Goal: Task Accomplishment & Management: Manage account settings

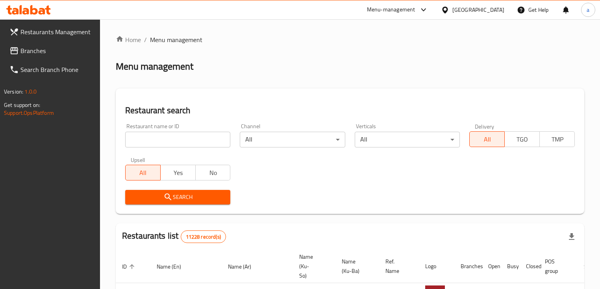
click at [59, 55] on span "Branches" at bounding box center [57, 50] width 74 height 9
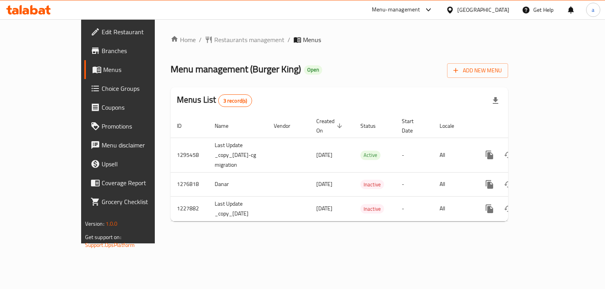
click at [84, 94] on link "Choice Groups" at bounding box center [133, 88] width 98 height 19
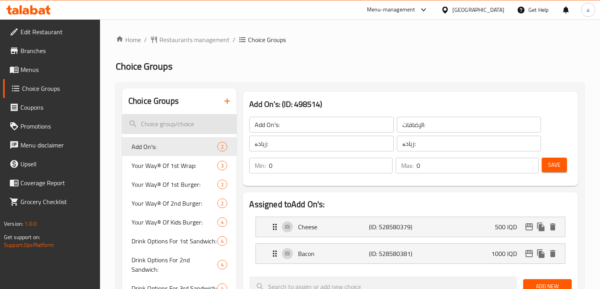
click at [178, 120] on input "search" at bounding box center [179, 124] width 115 height 20
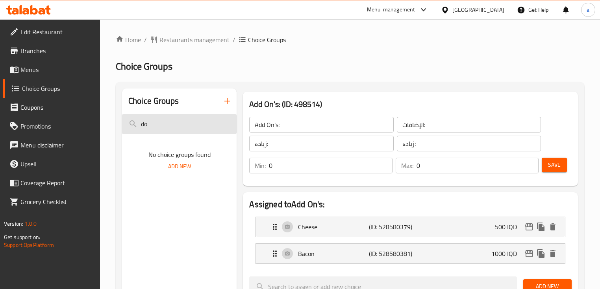
type input "d"
type input "w"
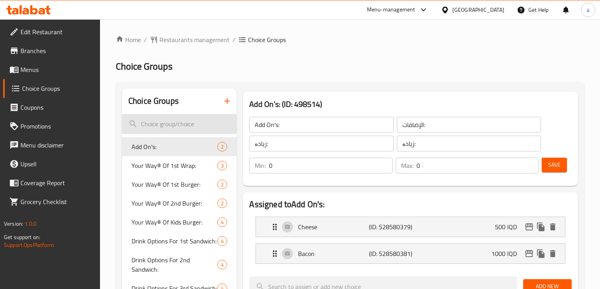
paste input "Double Whopper Sides:"
type input "Double Whopper Sides:"
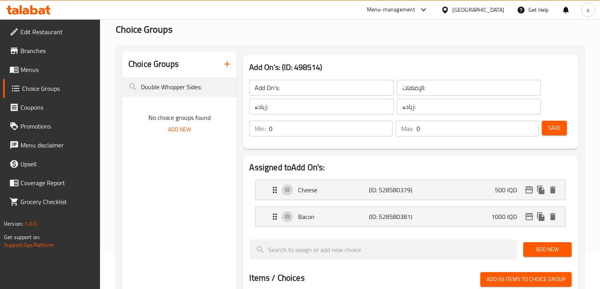
scroll to position [52, 0]
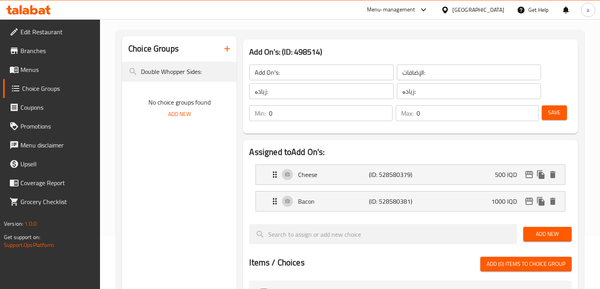
drag, startPoint x: 216, startPoint y: 78, endPoint x: 137, endPoint y: 89, distance: 79.9
click at [137, 89] on div "Choice Groups Double Whopper Sides: No choice groups found Add New" at bounding box center [179, 276] width 115 height 480
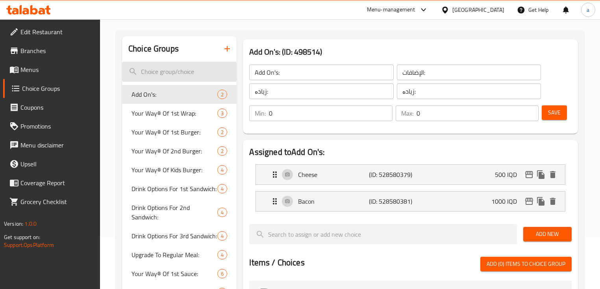
paste input "الإضافات"
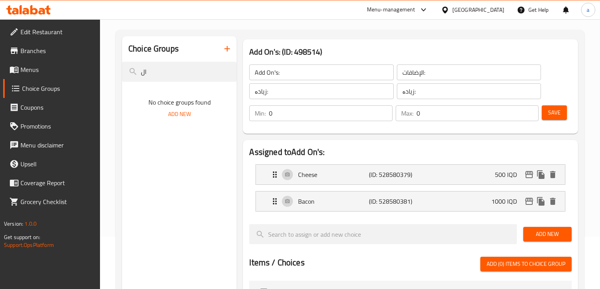
type input "ا"
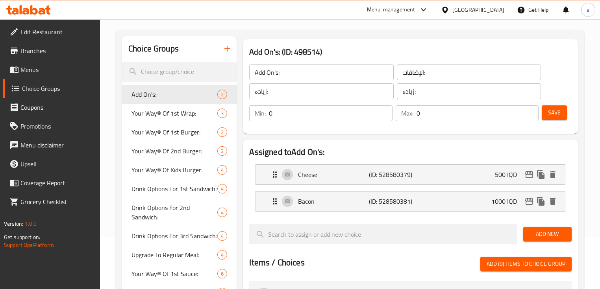
click at [46, 67] on span "Menus" at bounding box center [57, 69] width 74 height 9
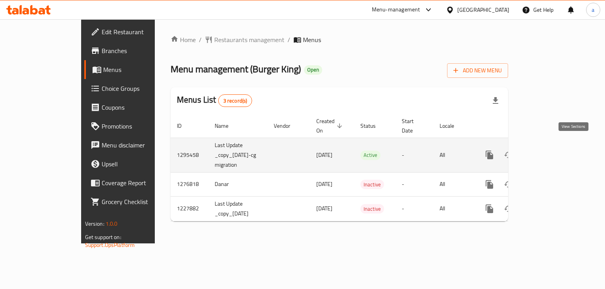
click at [556, 152] on link "enhanced table" at bounding box center [546, 155] width 19 height 19
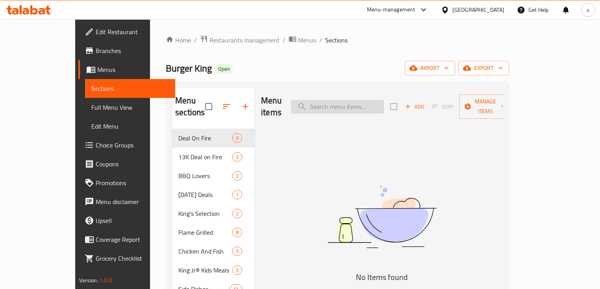
click at [358, 100] on input "search" at bounding box center [337, 107] width 93 height 14
paste input "Double Whopper Sides:"
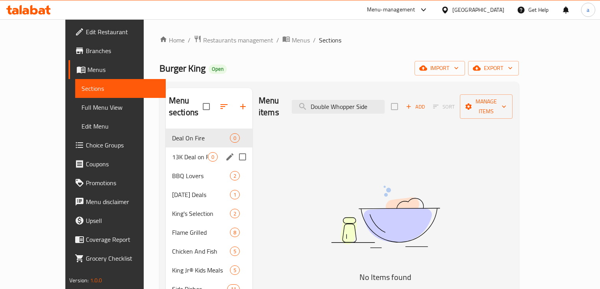
scroll to position [105, 0]
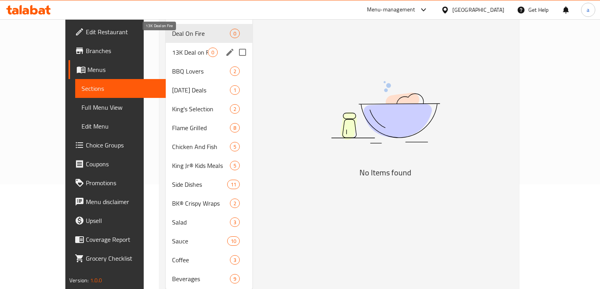
type input "Double Whopper Side"
click at [175, 48] on span "13K Deal on Fire" at bounding box center [190, 52] width 36 height 9
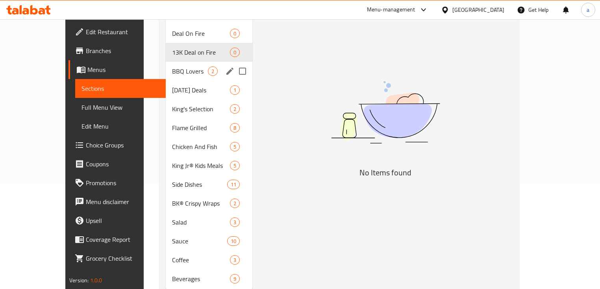
click at [174, 67] on span "BBQ Lovers" at bounding box center [190, 71] width 36 height 9
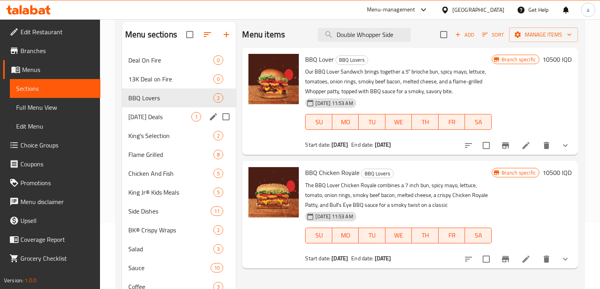
scroll to position [52, 0]
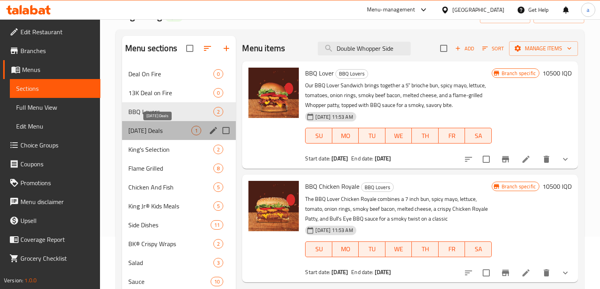
click at [183, 130] on span "Ramadan Deals" at bounding box center [159, 130] width 63 height 9
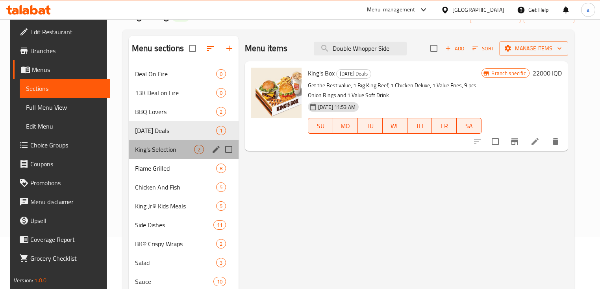
click at [179, 143] on div "King's Selection 2" at bounding box center [184, 149] width 110 height 19
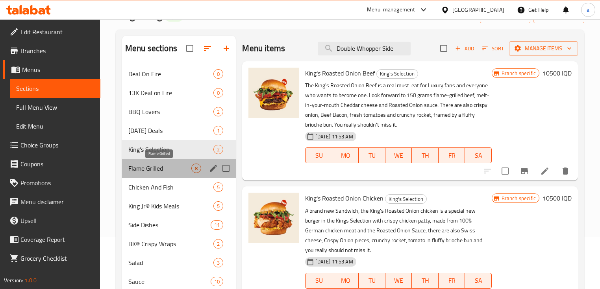
click at [172, 168] on span "Flame Grilled" at bounding box center [159, 168] width 63 height 9
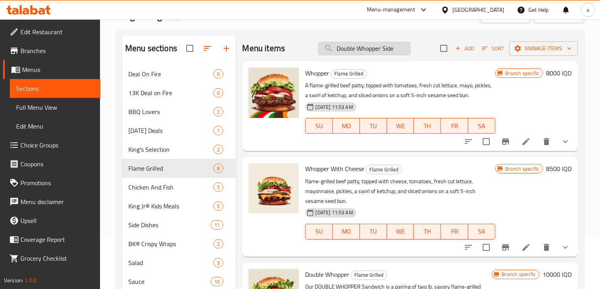
click at [392, 50] on input "Double Whopper Side" at bounding box center [364, 49] width 93 height 14
click at [42, 109] on span "Full Menu View" at bounding box center [55, 107] width 78 height 9
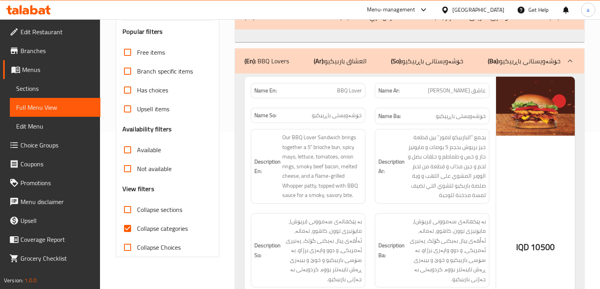
scroll to position [210, 0]
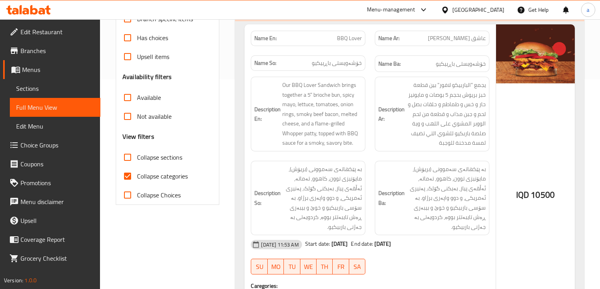
click at [129, 186] on input "Collapse categories" at bounding box center [127, 176] width 19 height 19
checkbox input "false"
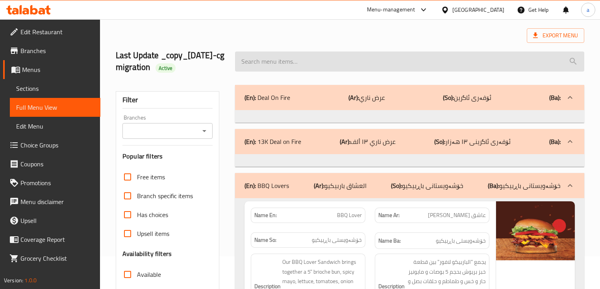
scroll to position [0, 0]
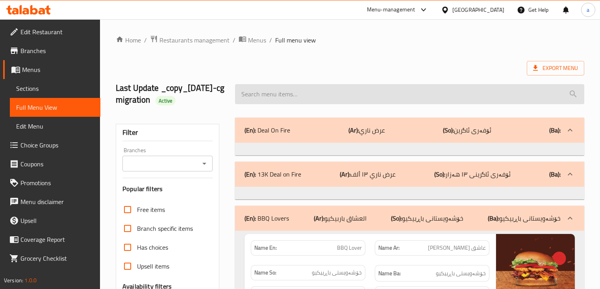
click at [512, 103] on input "search" at bounding box center [409, 94] width 349 height 20
paste input "Double Whopper Sides:"
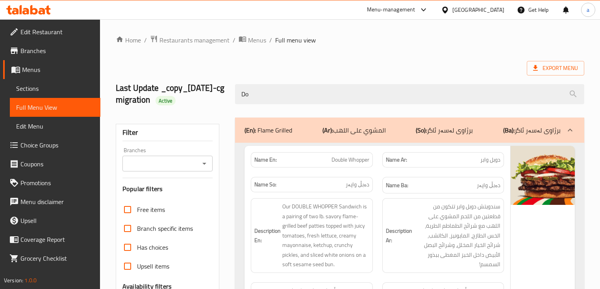
type input "D"
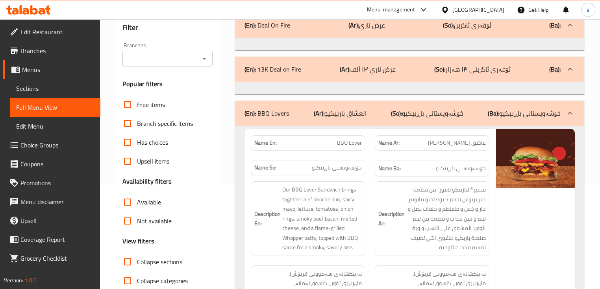
scroll to position [52, 0]
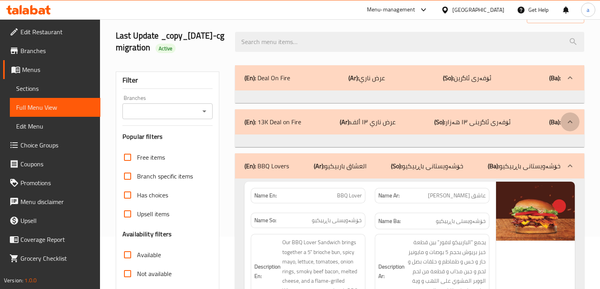
click at [567, 83] on icon at bounding box center [569, 77] width 9 height 9
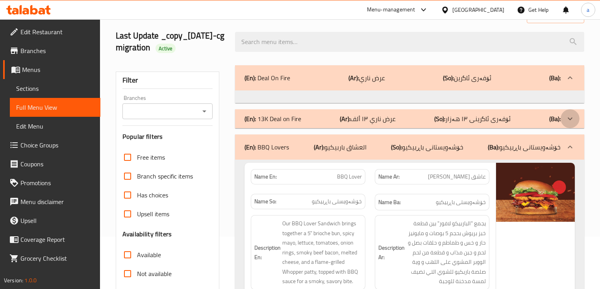
click at [567, 83] on icon at bounding box center [569, 77] width 9 height 9
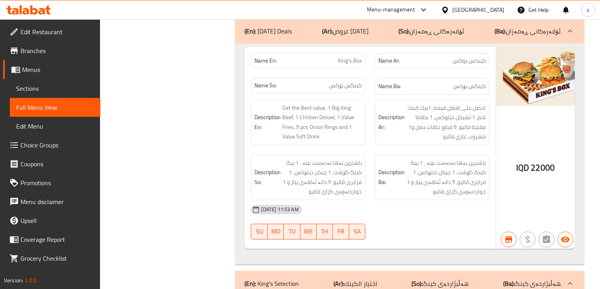
scroll to position [997, 0]
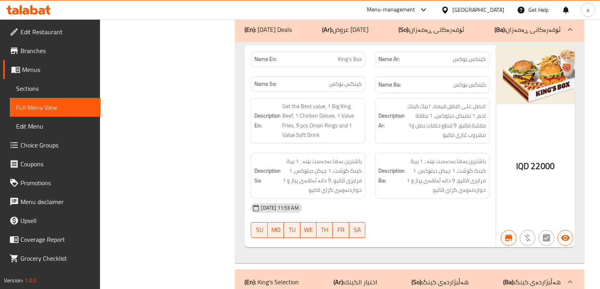
click at [41, 146] on span "Choice Groups" at bounding box center [57, 145] width 74 height 9
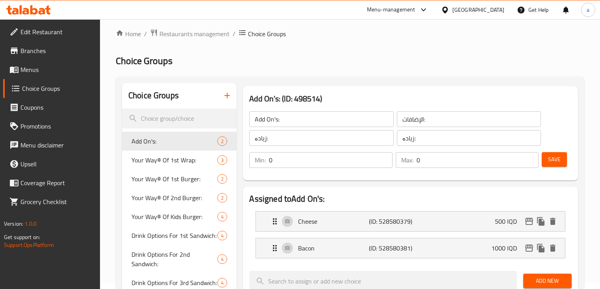
scroll to position [6, 0]
click at [198, 117] on input "search" at bounding box center [179, 119] width 115 height 20
paste input "9 دجاج ناجتس"
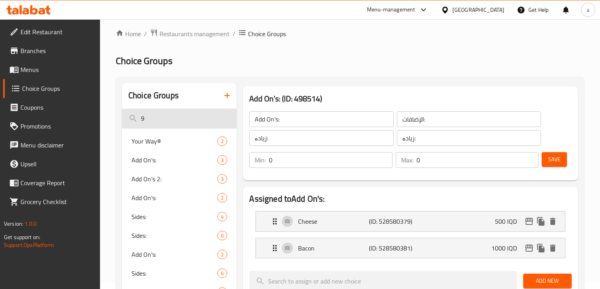
type input "9"
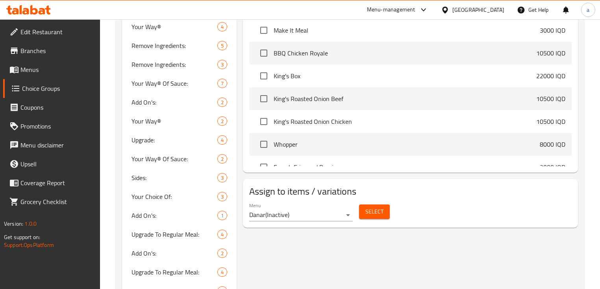
scroll to position [374, 0]
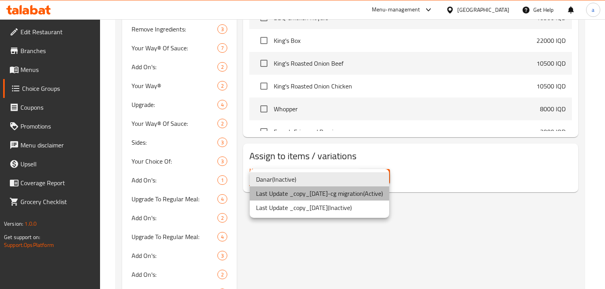
click at [334, 196] on li "Last Update _copy_28/03/2024-cg migration ( Active )" at bounding box center [319, 194] width 139 height 14
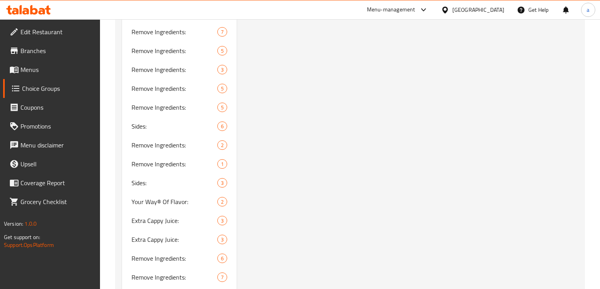
scroll to position [1596, 0]
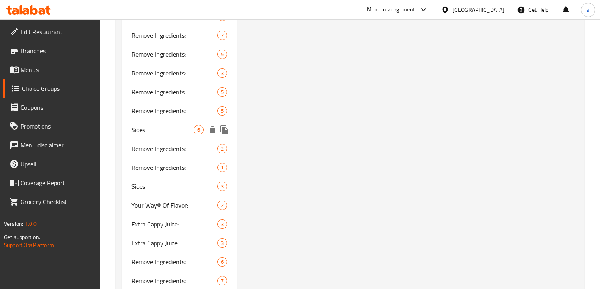
click at [186, 125] on span "Sides:" at bounding box center [163, 129] width 62 height 9
type input "Sides:"
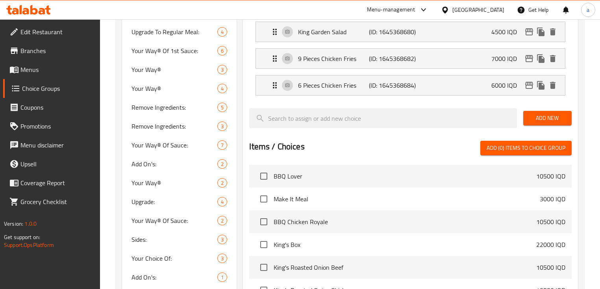
scroll to position [0, 0]
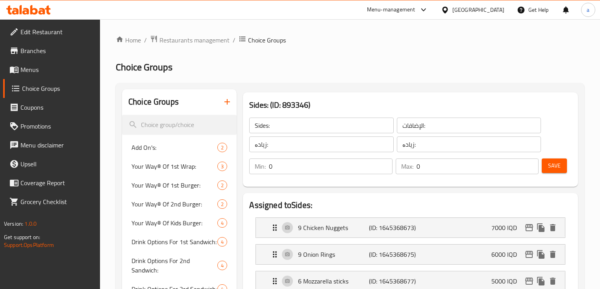
drag, startPoint x: 399, startPoint y: 152, endPoint x: 403, endPoint y: 54, distance: 98.5
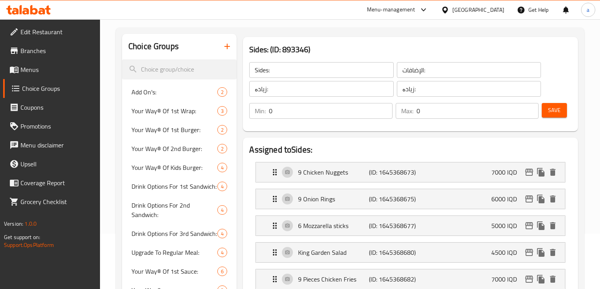
scroll to position [52, 0]
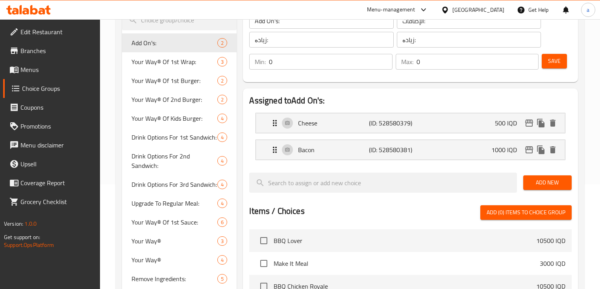
scroll to position [52, 0]
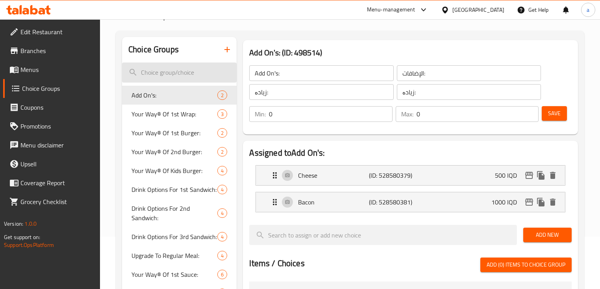
click at [202, 68] on input "search" at bounding box center [179, 73] width 115 height 20
paste input "Double Whopper Sides:"
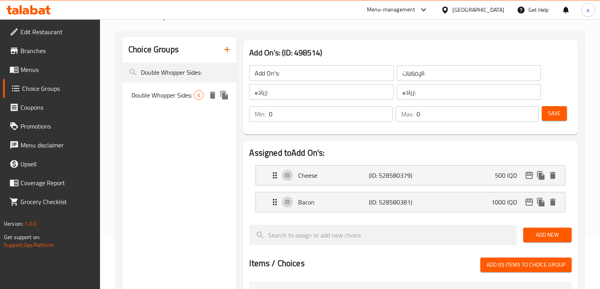
type input "Double Whopper Sides:"
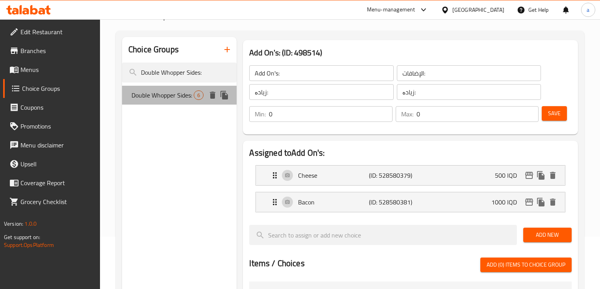
click at [184, 100] on span "Double Whopper Sides:" at bounding box center [163, 95] width 62 height 9
type input "Double Whopper Sides:"
type input "6"
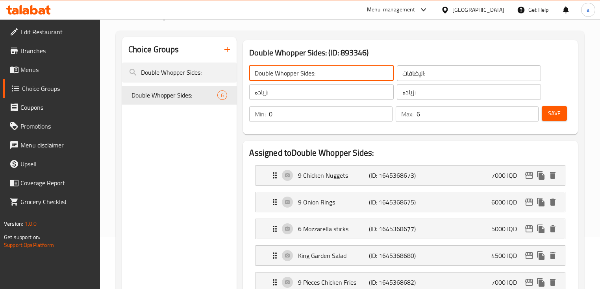
drag, startPoint x: 343, startPoint y: 74, endPoint x: 237, endPoint y: 72, distance: 105.1
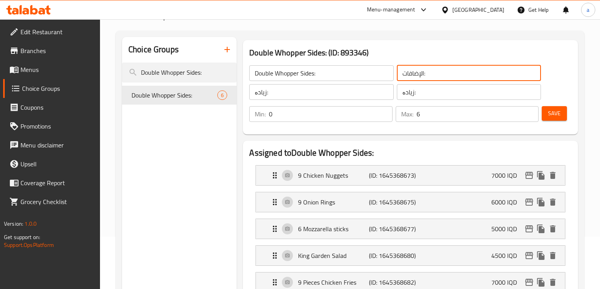
drag, startPoint x: 441, startPoint y: 78, endPoint x: 364, endPoint y: 77, distance: 77.2
click at [364, 77] on div "Double Whopper Sides: ​ الإضافات: ​ زیادە: ​ زیادە: ​" at bounding box center [395, 83] width 301 height 44
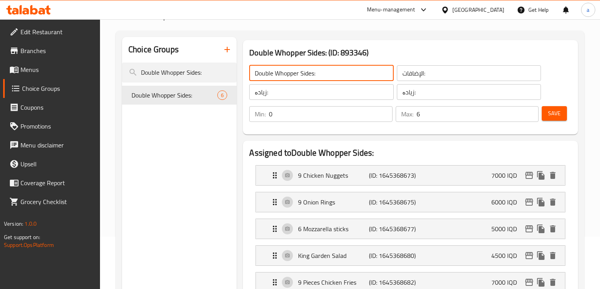
drag, startPoint x: 149, startPoint y: 0, endPoint x: 320, endPoint y: 71, distance: 185.2
click at [321, 69] on input "Double Whopper Sides:" at bounding box center [321, 73] width 144 height 16
drag, startPoint x: 325, startPoint y: 74, endPoint x: 232, endPoint y: 70, distance: 93.8
click at [274, 71] on input "Double Whopper Sides:" at bounding box center [321, 73] width 144 height 16
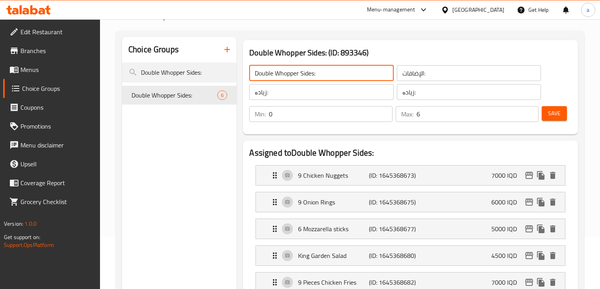
click at [274, 71] on input "Double Whopper Sides:" at bounding box center [321, 73] width 144 height 16
drag, startPoint x: 299, startPoint y: 72, endPoint x: 276, endPoint y: 67, distance: 24.1
click at [276, 67] on input "Double Whopper Sides:" at bounding box center [321, 73] width 144 height 16
click at [321, 70] on input "Double Whopper Sides:" at bounding box center [321, 73] width 144 height 16
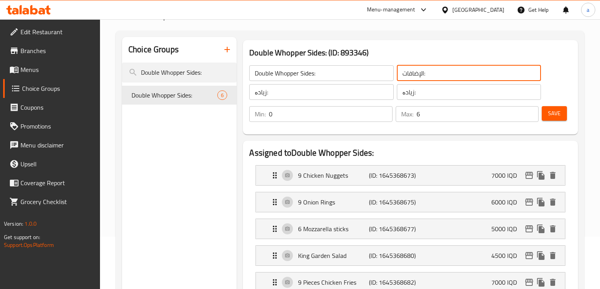
drag, startPoint x: 443, startPoint y: 69, endPoint x: 407, endPoint y: 72, distance: 36.0
click at [407, 72] on input "الإضافات:" at bounding box center [469, 73] width 144 height 16
click at [432, 74] on input "الإضافات:" at bounding box center [469, 73] width 144 height 16
click at [418, 74] on input "الإضافات:" at bounding box center [469, 73] width 144 height 16
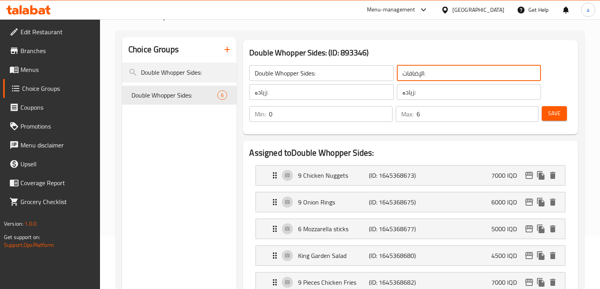
paste input "وانب وابر المزدوجة:"
type input "جوانب وابر المزدوجة::"
click at [358, 98] on input "زیادە:" at bounding box center [321, 92] width 144 height 16
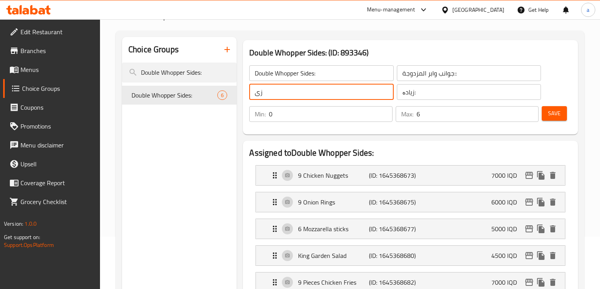
type input "ز"
drag, startPoint x: 318, startPoint y: 91, endPoint x: 391, endPoint y: 99, distance: 73.3
click at [391, 99] on input "ووپەری لاوەکی دەبڵ" at bounding box center [321, 92] width 144 height 16
type input "ووپەری لاوەکی دەبڵ"
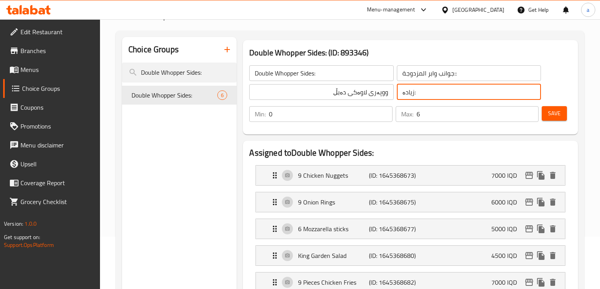
drag, startPoint x: 438, startPoint y: 89, endPoint x: 405, endPoint y: 97, distance: 33.6
click at [405, 97] on input "زیادە:" at bounding box center [469, 92] width 144 height 16
click at [409, 94] on input "زیادە:" at bounding box center [469, 92] width 144 height 16
click at [416, 93] on input "زیادە:" at bounding box center [469, 92] width 144 height 16
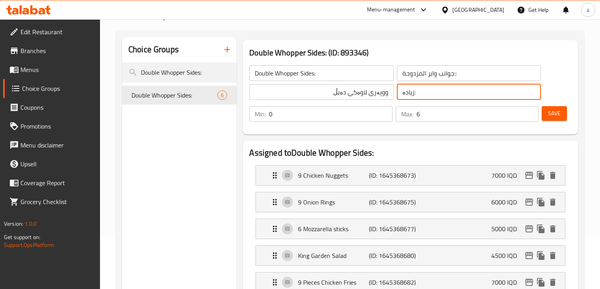
click at [416, 93] on input "زیادە:" at bounding box center [469, 92] width 144 height 16
type input "ز"
paste input "ووپەری لاوەکی دەبڵ"
type input "ووپەری لاوەکی دەبڵ"
click at [400, 73] on input "جوانب وابر المزدوجة::" at bounding box center [469, 73] width 144 height 16
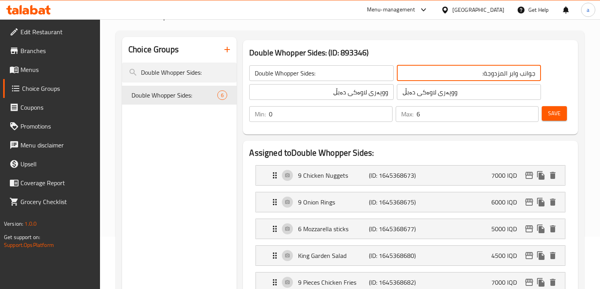
type input "جوانب وابر المزدوجة:"
click at [330, 90] on input "ووپەری لاوەکی دەبڵ" at bounding box center [321, 92] width 144 height 16
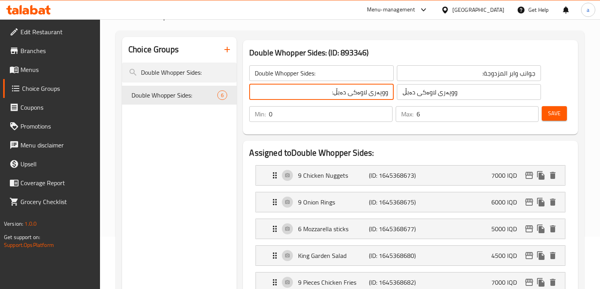
drag, startPoint x: 331, startPoint y: 93, endPoint x: 395, endPoint y: 95, distance: 64.6
click at [395, 95] on div "Double Whopper Sides: ​ جوانب وابر المزدوجة: ​ ووپەری لاوەکی دەبڵ: ​ ووپەری لاو…" at bounding box center [395, 83] width 301 height 44
type input "ووپەری لاوەکی دەبڵ:"
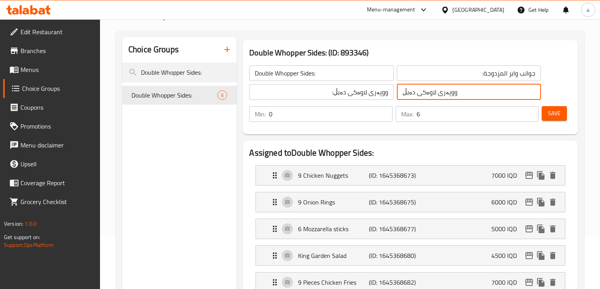
drag, startPoint x: 460, startPoint y: 90, endPoint x: 398, endPoint y: 93, distance: 61.9
click at [398, 93] on input "ووپەری لاوەکی دەبڵ" at bounding box center [469, 92] width 144 height 16
paste input ":"
type input "ووپەری لاوەکی دەبڵ:"
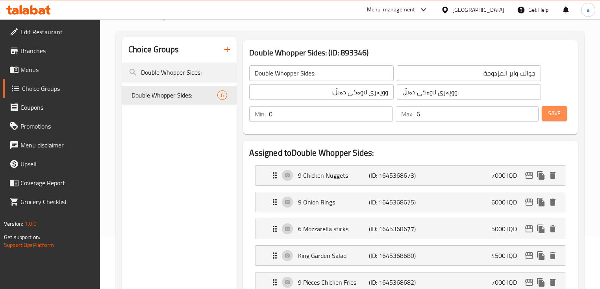
click at [565, 115] on button "Save" at bounding box center [554, 113] width 25 height 15
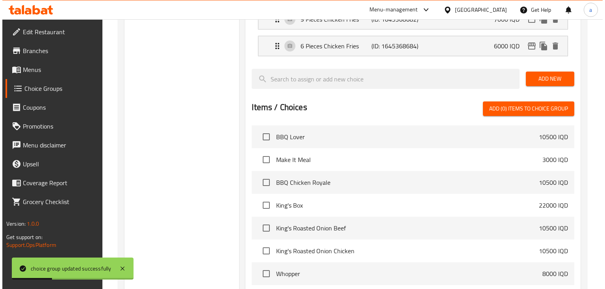
scroll to position [408, 0]
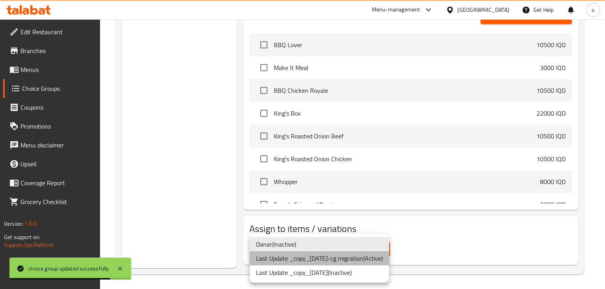
click at [328, 259] on li "Last Update _copy_28/03/2024-cg migration ( Active )" at bounding box center [319, 259] width 139 height 14
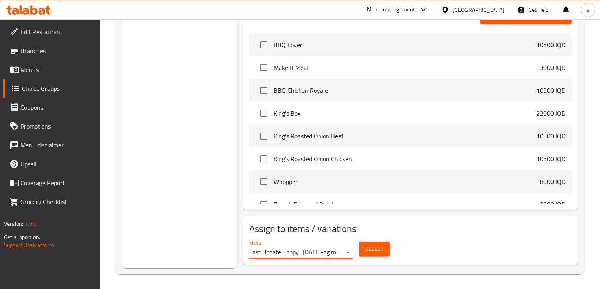
click at [367, 245] on span "Select" at bounding box center [374, 250] width 18 height 10
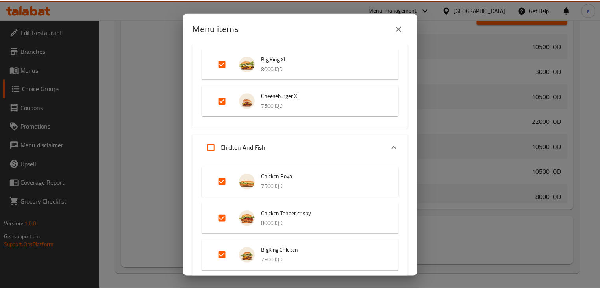
scroll to position [367, 0]
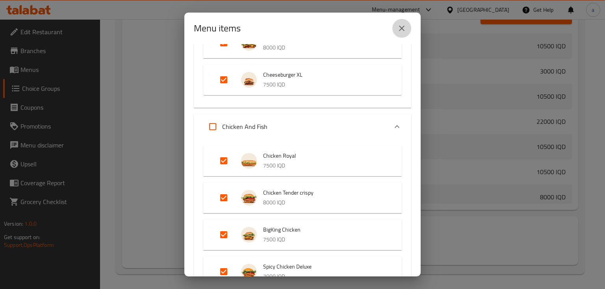
click at [403, 33] on icon "close" at bounding box center [401, 28] width 9 height 9
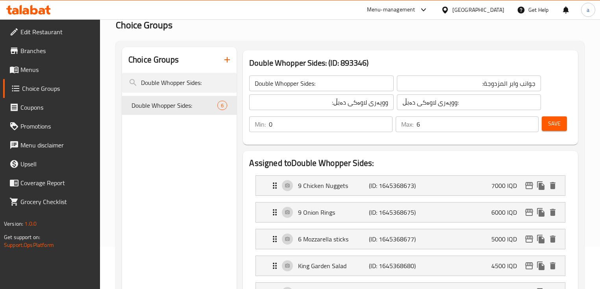
scroll to position [41, 0]
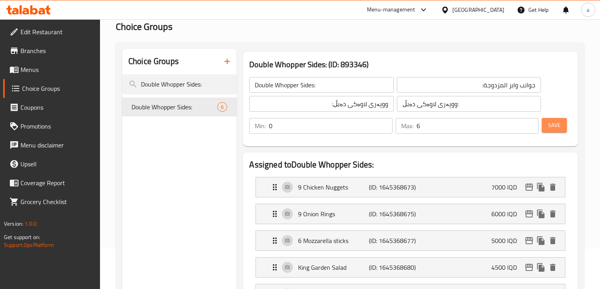
click at [561, 132] on button "Save" at bounding box center [554, 125] width 25 height 15
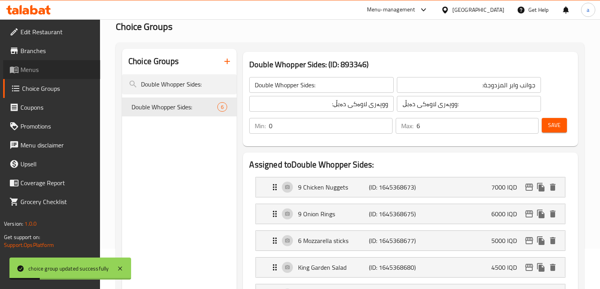
click at [50, 74] on span "Menus" at bounding box center [57, 69] width 74 height 9
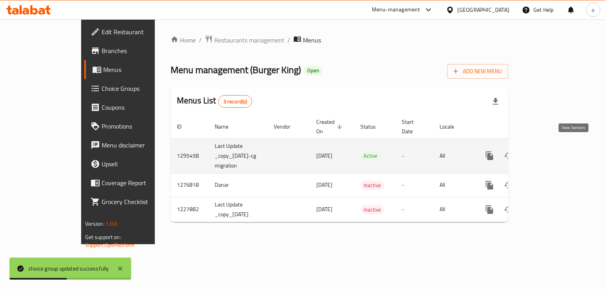
click at [556, 151] on link "enhanced table" at bounding box center [546, 155] width 19 height 19
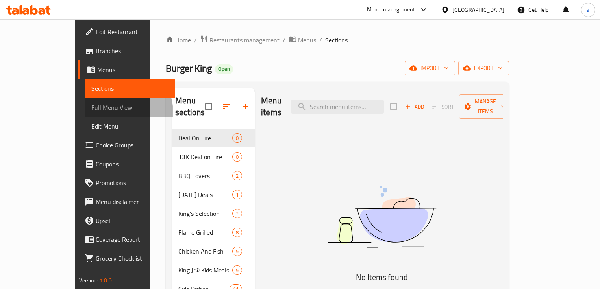
click at [91, 112] on span "Full Menu View" at bounding box center [130, 107] width 78 height 9
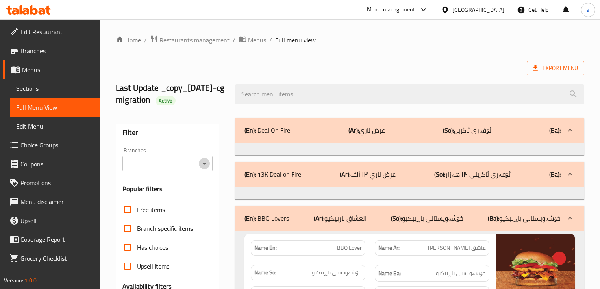
click at [200, 169] on icon "Open" at bounding box center [204, 163] width 9 height 9
click at [207, 169] on icon "Open" at bounding box center [204, 163] width 9 height 9
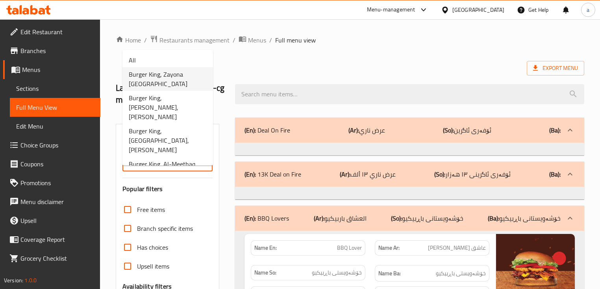
click at [178, 83] on span "Burger King, Zayona Dream City Mall" at bounding box center [168, 79] width 78 height 19
type input "Burger King, Zayona Dream City Mall"
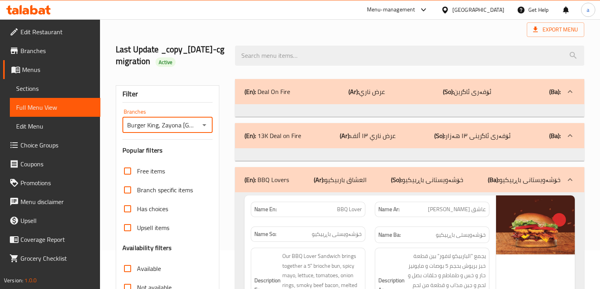
scroll to position [315, 0]
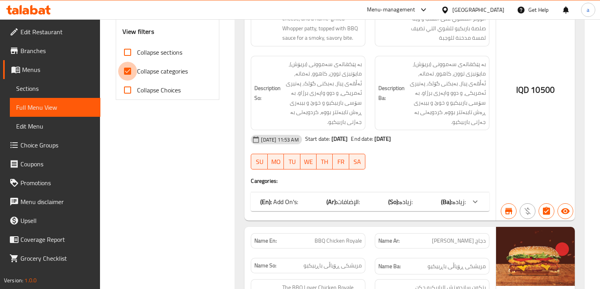
click at [126, 80] on input "Collapse categories" at bounding box center [127, 71] width 19 height 19
checkbox input "false"
click at [126, 62] on input "Collapse sections" at bounding box center [127, 52] width 19 height 19
checkbox input "true"
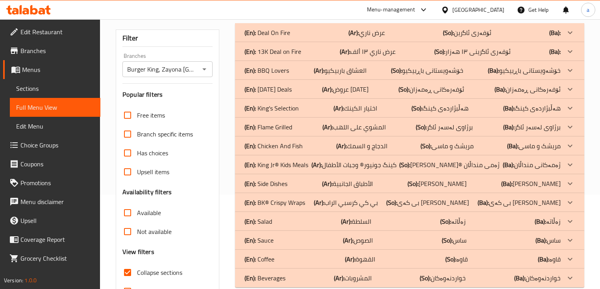
scroll to position [47, 0]
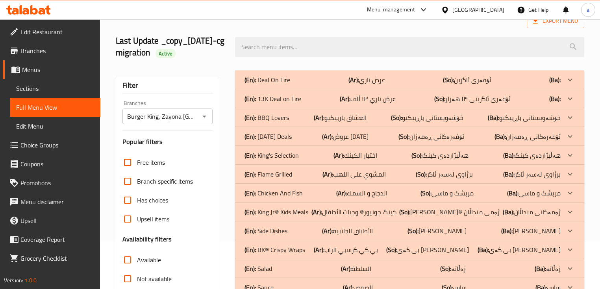
click at [286, 85] on p "(En): Flame Grilled" at bounding box center [268, 79] width 46 height 9
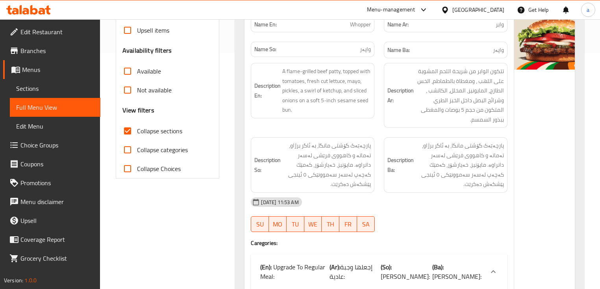
scroll to position [100, 0]
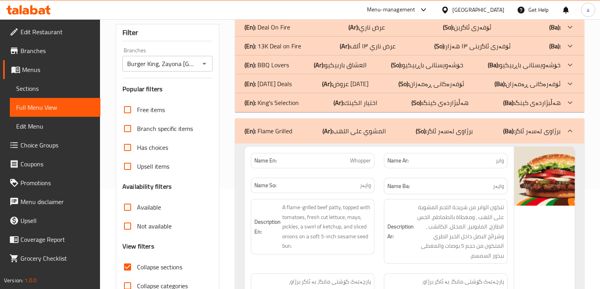
click at [314, 144] on div "(En): Flame Grilled (Ar): المشوي على اللهب (So): برژاوی لەسەر ئاگر (Ba): برژاوی…" at bounding box center [409, 131] width 349 height 25
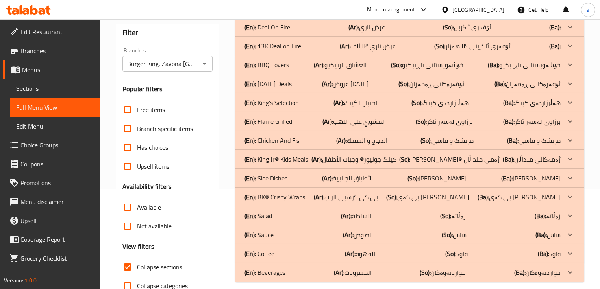
click at [290, 32] on p "(En): Chicken And Fish" at bounding box center [268, 26] width 46 height 9
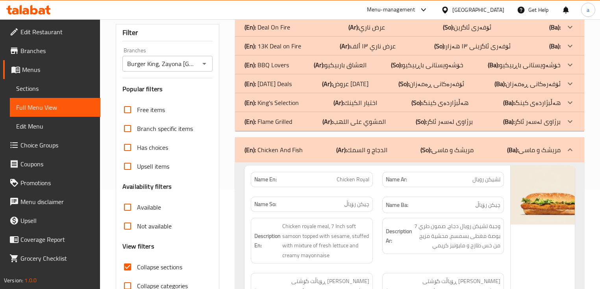
click at [294, 32] on div "(En): Flame Grilled (Ar): المشوي على اللهب (So): برژاوی لەسەر ئاگر (Ba): برژاوی…" at bounding box center [403, 26] width 316 height 9
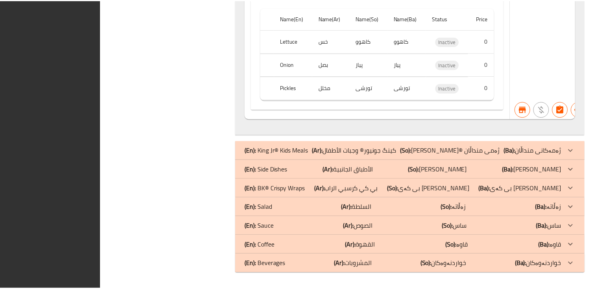
scroll to position [19121, 0]
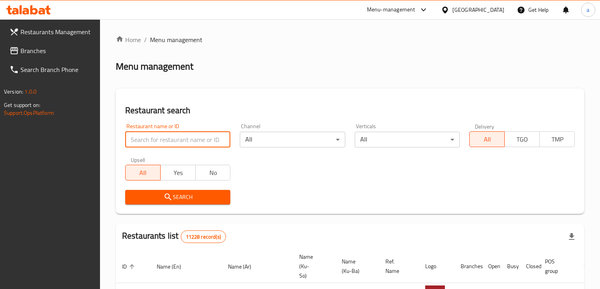
click at [180, 135] on input "search" at bounding box center [177, 140] width 105 height 16
paste input "665332"
type input "665332"
click button "Search" at bounding box center [177, 197] width 105 height 15
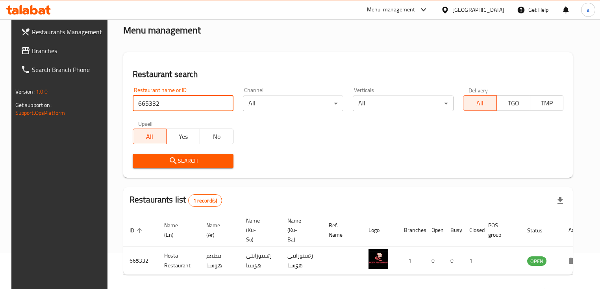
scroll to position [65, 0]
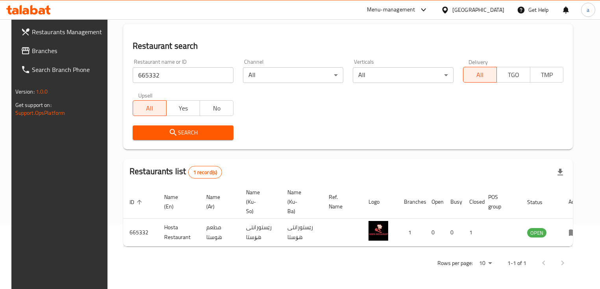
drag, startPoint x: 574, startPoint y: 246, endPoint x: 496, endPoint y: 258, distance: 78.8
click at [499, 259] on div "Home / Menu management Menu management Restaurant search Restaurant name or ID …" at bounding box center [348, 121] width 450 height 303
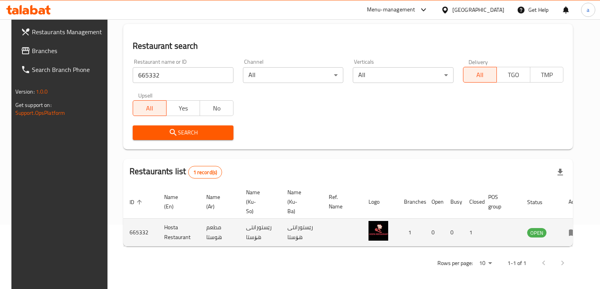
click at [283, 233] on td "رێستورانتی هۆستا" at bounding box center [301, 233] width 41 height 28
click at [574, 234] on icon "enhanced table" at bounding box center [575, 233] width 3 height 3
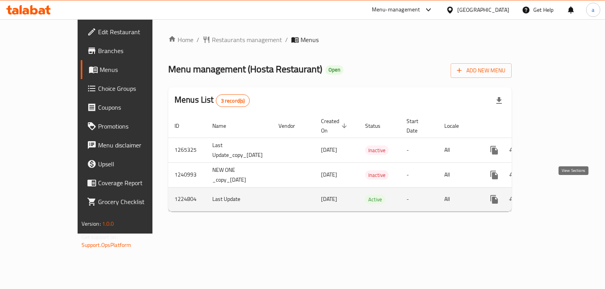
click at [556, 195] on icon "enhanced table" at bounding box center [550, 199] width 9 height 9
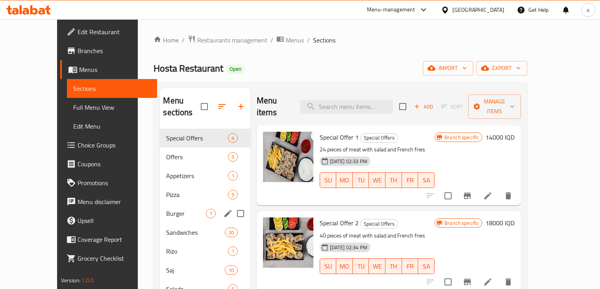
click at [166, 209] on span "Burger" at bounding box center [185, 213] width 39 height 9
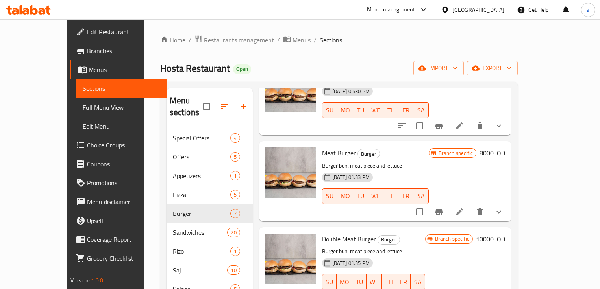
scroll to position [262, 0]
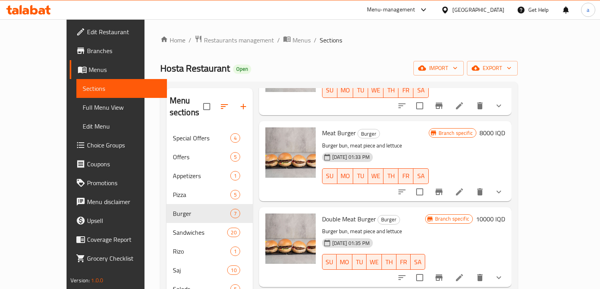
click at [335, 185] on div "Meat Burger Burger Burger bun, meat piece and lettuce 29-02-2024 01:33 PM SU MO…" at bounding box center [375, 161] width 113 height 74
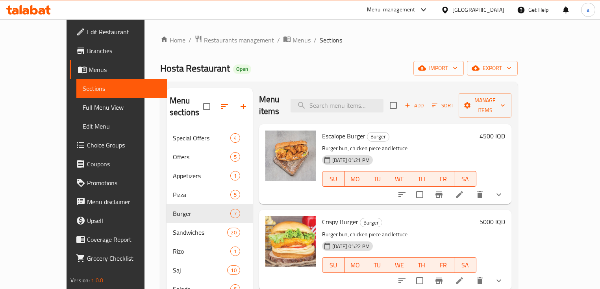
scroll to position [0, 0]
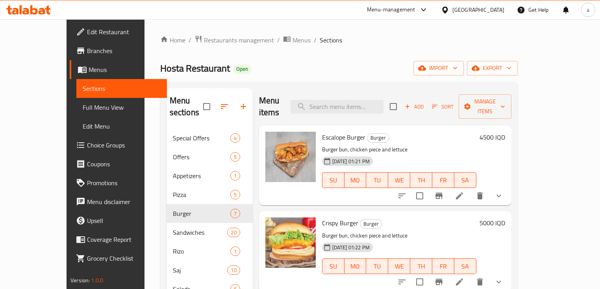
click at [505, 132] on h6 "4500 IQD" at bounding box center [493, 137] width 26 height 11
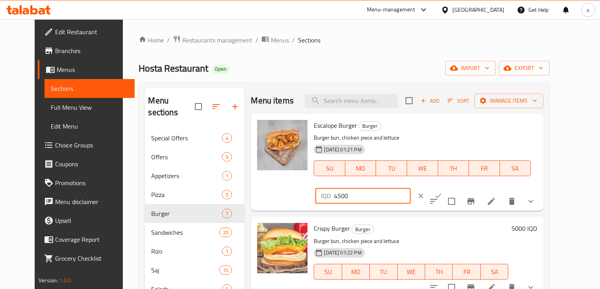
click at [410, 188] on input "4500" at bounding box center [372, 196] width 76 height 16
drag, startPoint x: 500, startPoint y: 131, endPoint x: 458, endPoint y: 139, distance: 42.5
click at [458, 187] on div "IQD 4500 ​" at bounding box center [386, 195] width 144 height 17
type input "6000"
click at [442, 192] on icon "ok" at bounding box center [438, 196] width 8 height 8
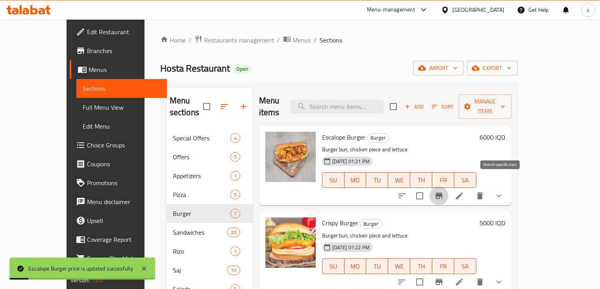
click at [443, 193] on icon "Branch-specific-item" at bounding box center [438, 196] width 7 height 6
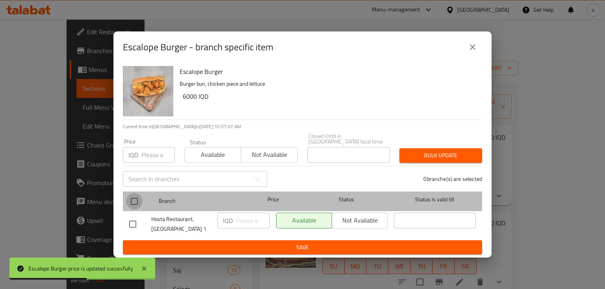
click at [138, 197] on input "checkbox" at bounding box center [134, 201] width 17 height 17
checkbox input "true"
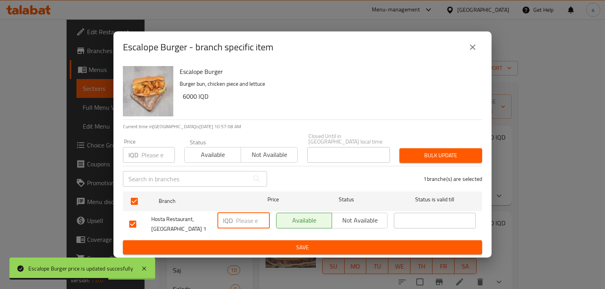
click at [245, 222] on input "number" at bounding box center [253, 221] width 34 height 16
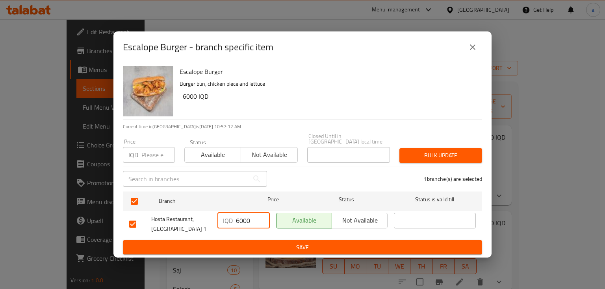
type input "6000"
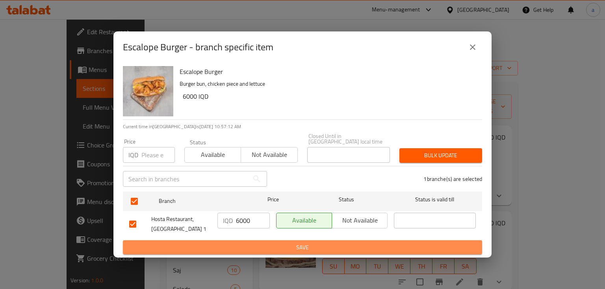
click at [274, 247] on span "Save" at bounding box center [302, 248] width 346 height 10
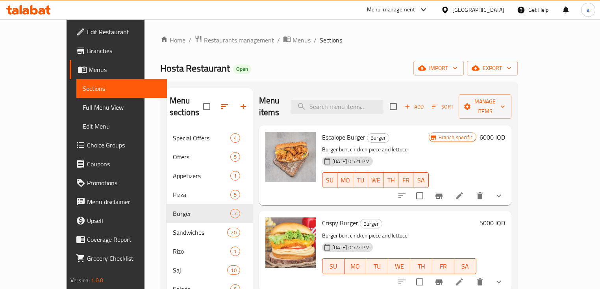
click at [505, 221] on div "5000 IQD" at bounding box center [490, 251] width 29 height 67
click at [505, 218] on h6 "5000 IQD" at bounding box center [493, 223] width 26 height 11
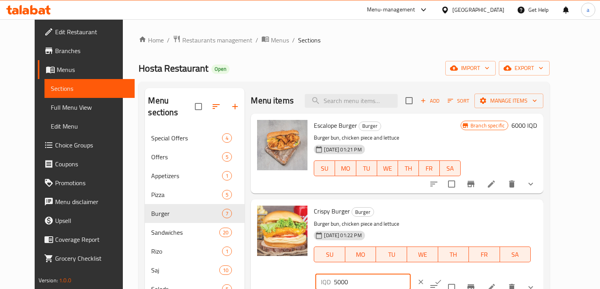
click at [410, 274] on input "5000" at bounding box center [372, 282] width 76 height 16
type input "6000"
click at [442, 278] on icon "ok" at bounding box center [438, 282] width 8 height 8
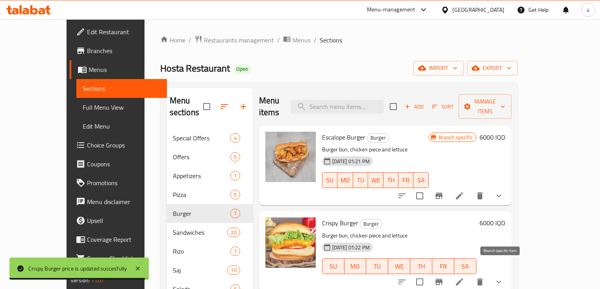
click at [448, 273] on button "Branch-specific-item" at bounding box center [439, 282] width 19 height 19
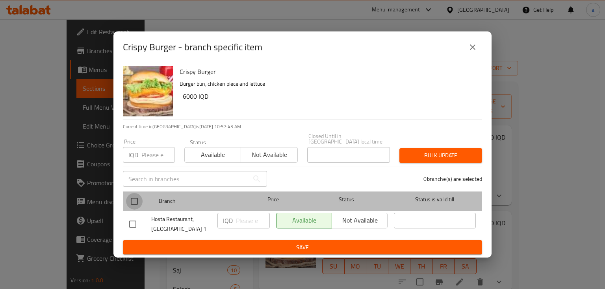
click at [140, 196] on input "checkbox" at bounding box center [134, 201] width 17 height 17
checkbox input "true"
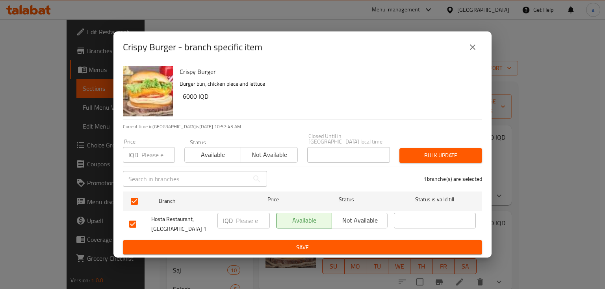
click at [250, 217] on input "number" at bounding box center [253, 221] width 34 height 16
type input "6000"
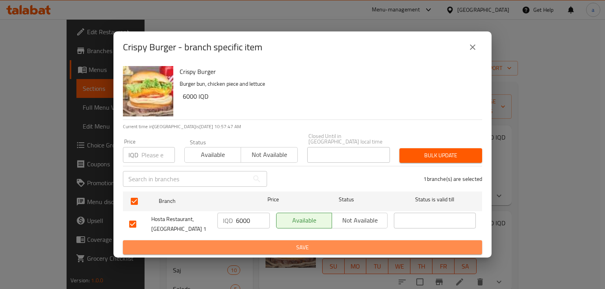
click at [282, 248] on span "Save" at bounding box center [302, 248] width 346 height 10
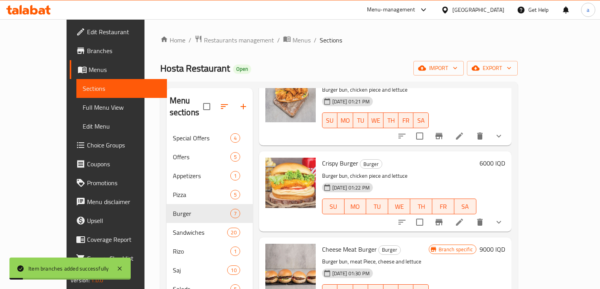
scroll to position [105, 0]
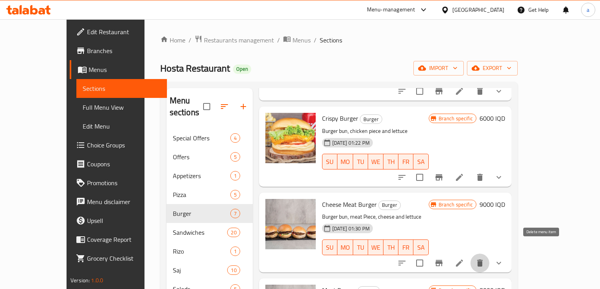
click at [483, 260] on icon "delete" at bounding box center [480, 263] width 6 height 7
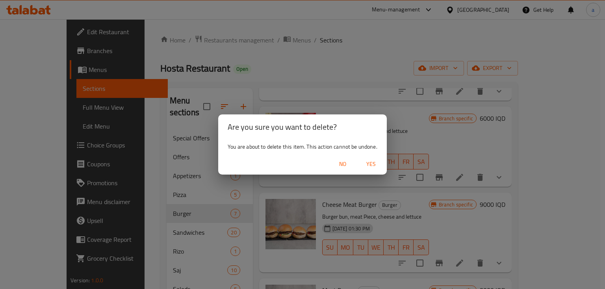
click at [378, 162] on span "Yes" at bounding box center [370, 164] width 19 height 10
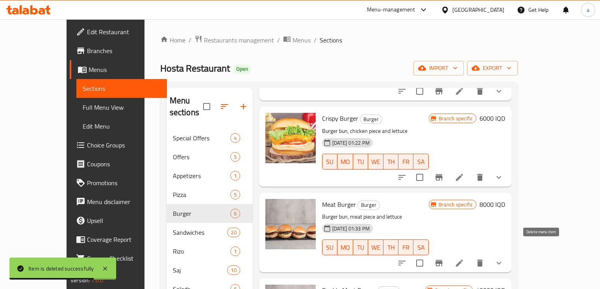
click at [485, 259] on icon "delete" at bounding box center [479, 263] width 9 height 9
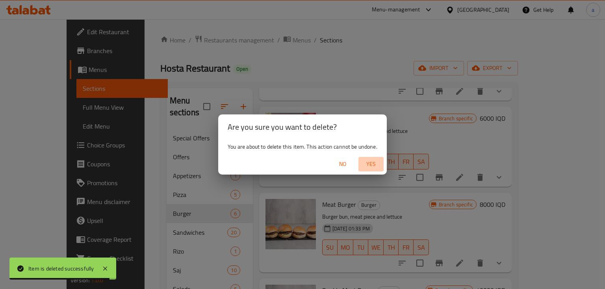
click at [369, 167] on span "Yes" at bounding box center [370, 164] width 19 height 10
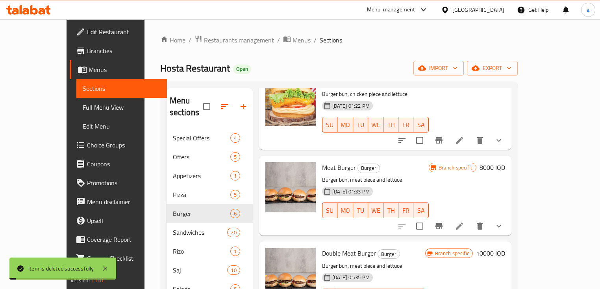
scroll to position [157, 0]
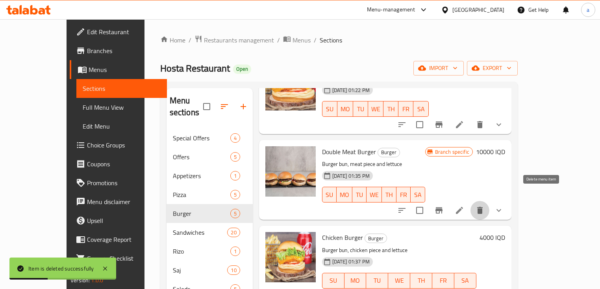
click at [485, 206] on icon "delete" at bounding box center [479, 210] width 9 height 9
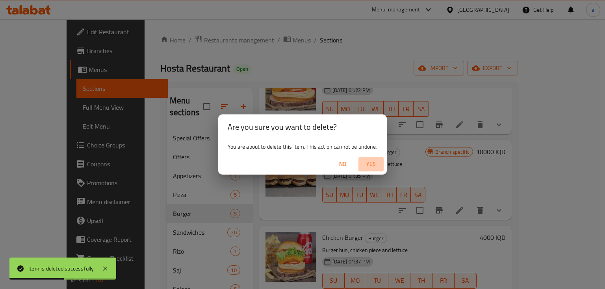
click at [368, 164] on span "Yes" at bounding box center [370, 164] width 19 height 10
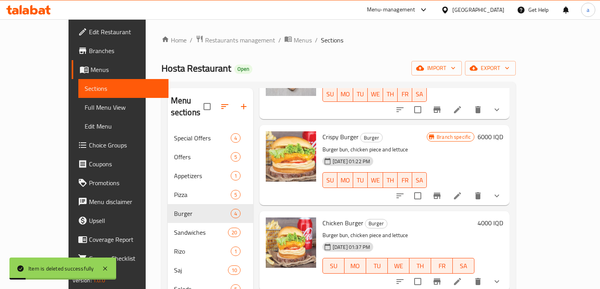
scroll to position [74, 0]
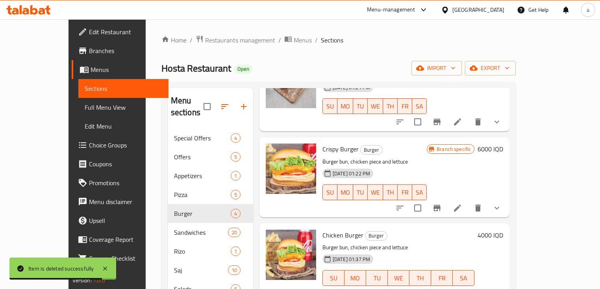
click at [503, 230] on h6 "4000 IQD" at bounding box center [491, 235] width 26 height 11
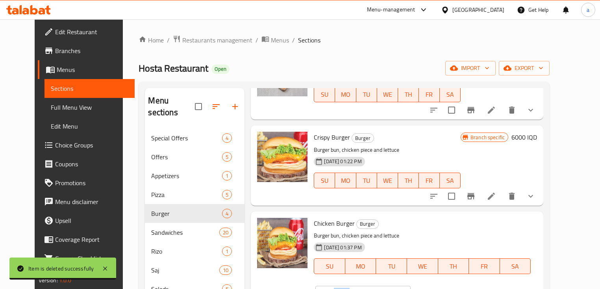
drag, startPoint x: 525, startPoint y: 225, endPoint x: 469, endPoint y: 229, distance: 55.7
click at [458, 285] on div "IQD 4000 ​" at bounding box center [386, 293] width 143 height 17
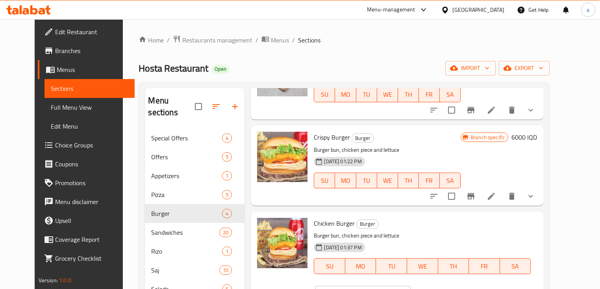
click at [410, 286] on input "4000" at bounding box center [372, 294] width 76 height 16
type input "8000"
click at [442, 289] on icon "ok" at bounding box center [438, 294] width 8 height 8
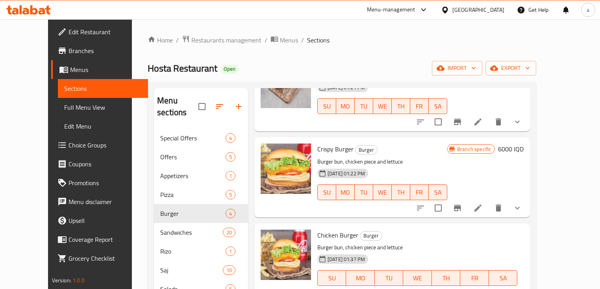
scroll to position [52, 0]
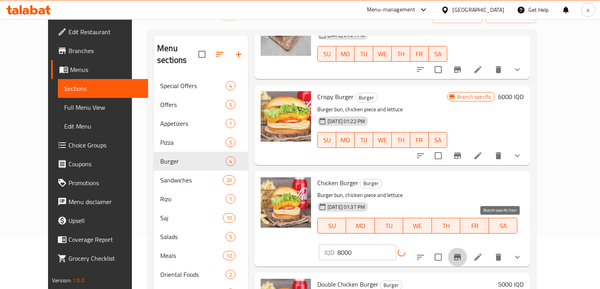
click at [461, 254] on icon "Branch-specific-item" at bounding box center [457, 257] width 7 height 6
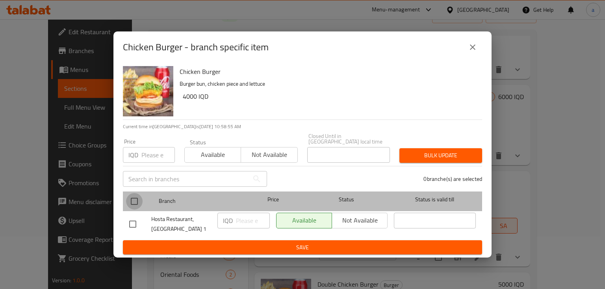
click at [132, 196] on input "checkbox" at bounding box center [134, 201] width 17 height 17
checkbox input "true"
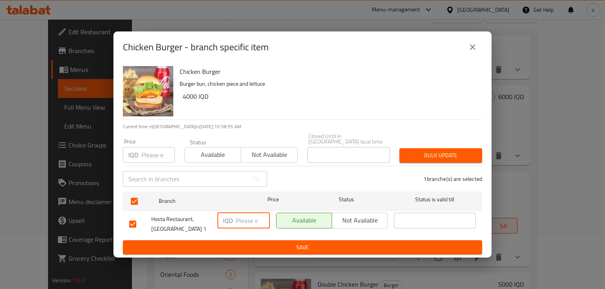
click at [242, 219] on input "number" at bounding box center [253, 221] width 34 height 16
type input "8000"
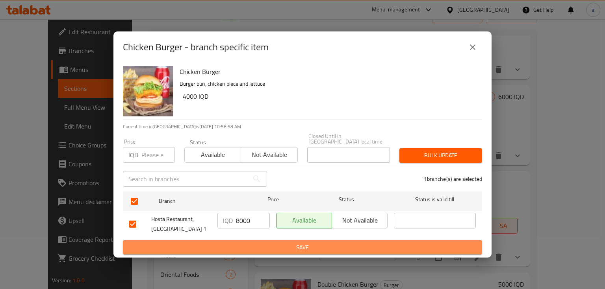
click at [246, 245] on span "Save" at bounding box center [302, 248] width 346 height 10
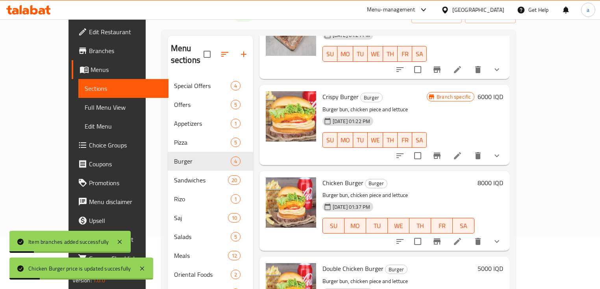
scroll to position [105, 0]
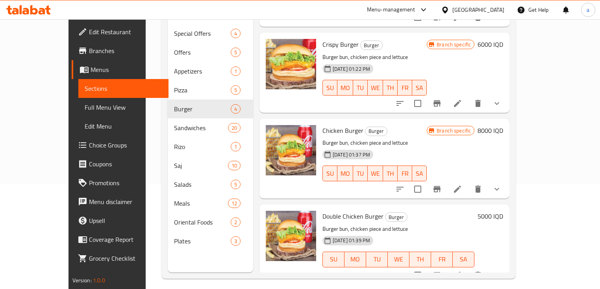
click at [503, 211] on h6 "5000 IQD" at bounding box center [491, 216] width 26 height 11
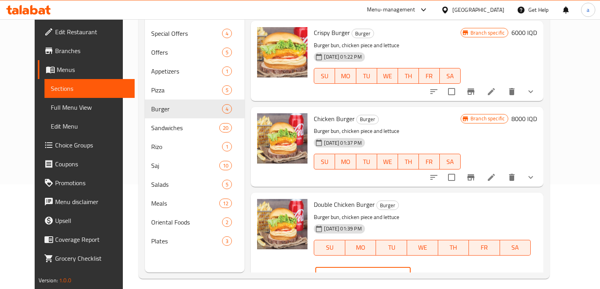
drag, startPoint x: 497, startPoint y: 211, endPoint x: 449, endPoint y: 214, distance: 48.5
click at [410, 268] on div "IQD 5000 ​" at bounding box center [362, 276] width 95 height 16
drag, startPoint x: 478, startPoint y: 206, endPoint x: 465, endPoint y: 206, distance: 13.8
click at [410, 268] on input "10000" at bounding box center [372, 276] width 76 height 16
type input "10000"
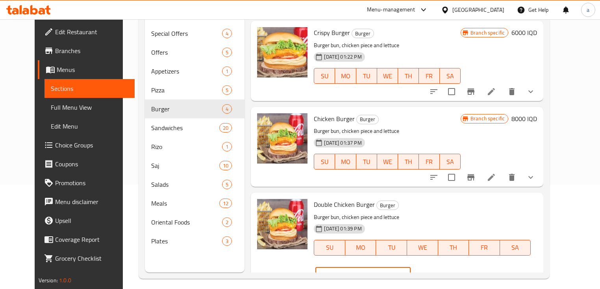
click at [442, 272] on icon "ok" at bounding box center [438, 276] width 8 height 8
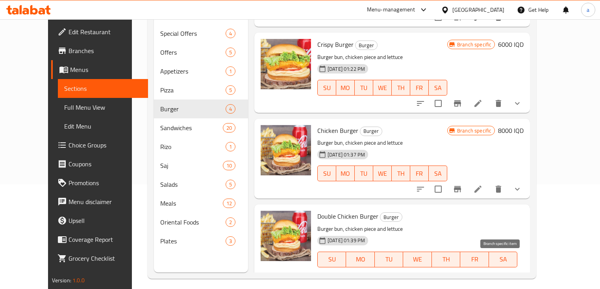
click at [461, 288] on icon "Branch-specific-item" at bounding box center [457, 291] width 7 height 6
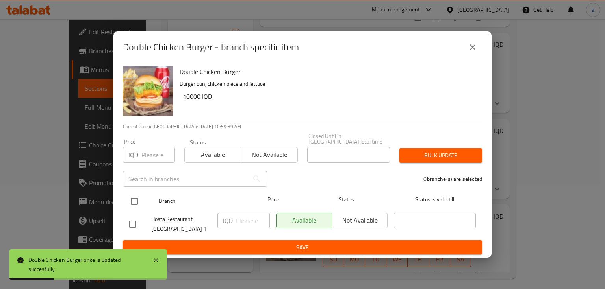
click at [137, 197] on input "checkbox" at bounding box center [134, 201] width 17 height 17
checkbox input "true"
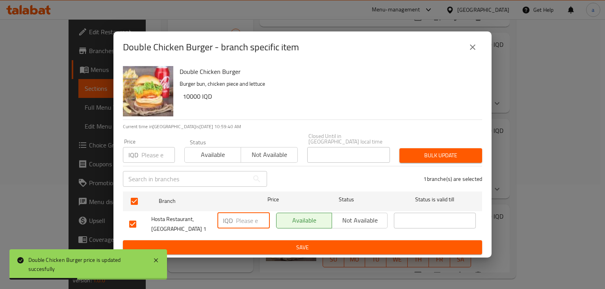
click at [248, 222] on input "number" at bounding box center [253, 221] width 34 height 16
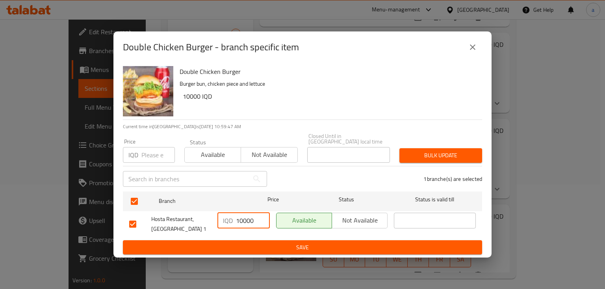
drag, startPoint x: 253, startPoint y: 220, endPoint x: 240, endPoint y: 221, distance: 13.0
click at [240, 221] on input "10000" at bounding box center [253, 221] width 34 height 16
type input "10000"
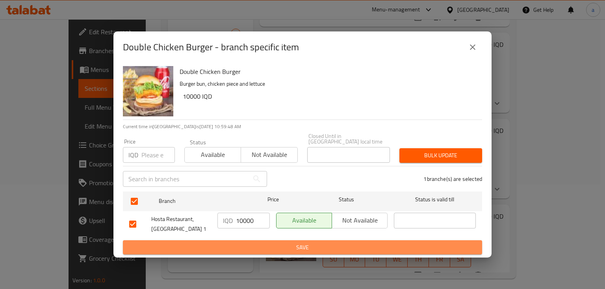
click at [246, 243] on span "Save" at bounding box center [302, 248] width 346 height 10
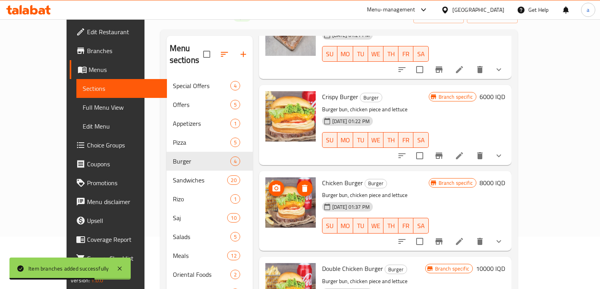
scroll to position [110, 0]
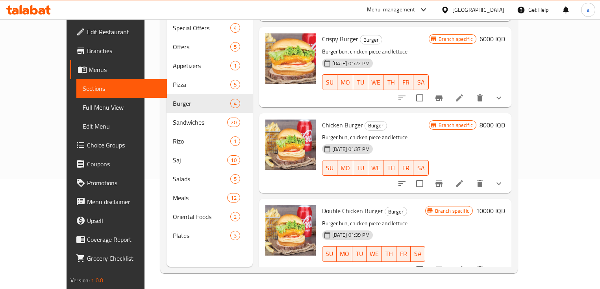
click at [83, 108] on span "Full Menu View" at bounding box center [122, 107] width 78 height 9
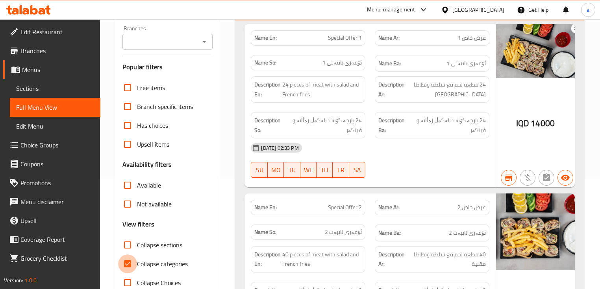
click at [130, 259] on input "Collapse categories" at bounding box center [127, 264] width 19 height 19
checkbox input "false"
click at [129, 246] on input "Collapse sections" at bounding box center [127, 245] width 19 height 19
checkbox input "true"
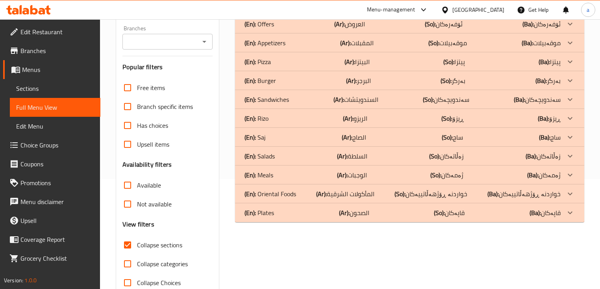
click at [558, 10] on p "(Ba): بەرگر" at bounding box center [532, 4] width 57 height 9
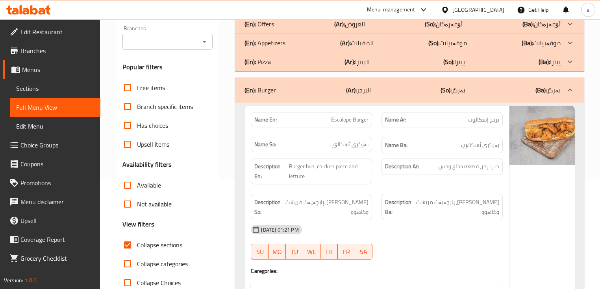
scroll to position [163, 0]
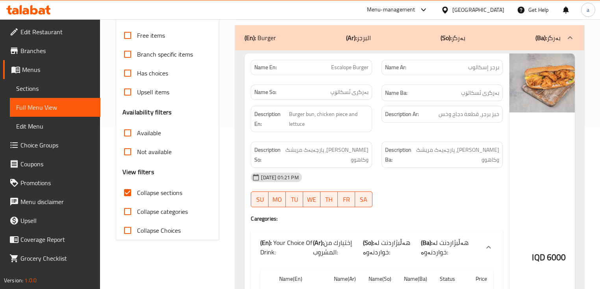
click at [262, 146] on strong "Description So:" at bounding box center [268, 154] width 29 height 19
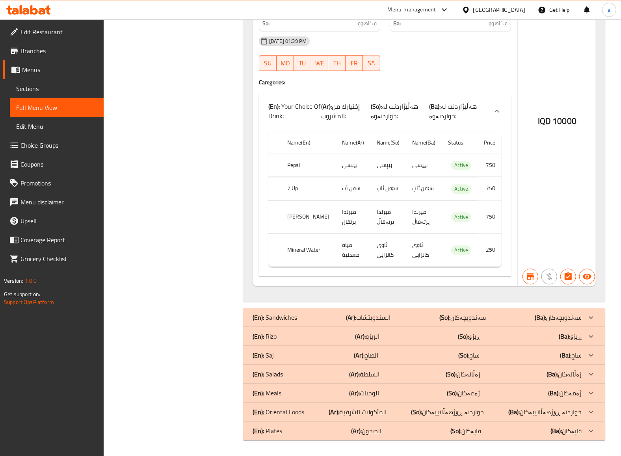
scroll to position [1350, 0]
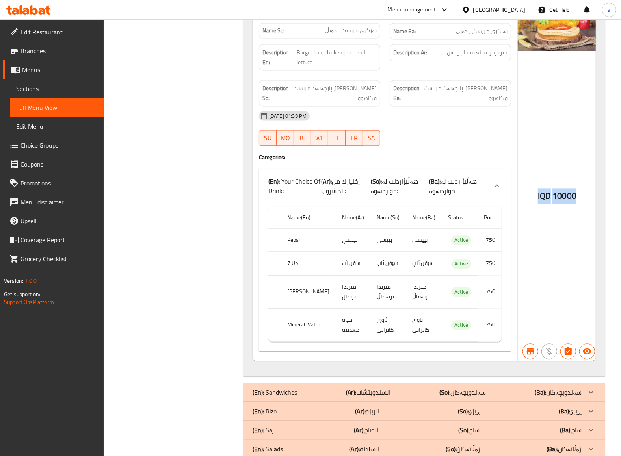
drag, startPoint x: 577, startPoint y: 201, endPoint x: 537, endPoint y: 217, distance: 42.9
click at [537, 217] on div "IQD 10000" at bounding box center [556, 176] width 79 height 369
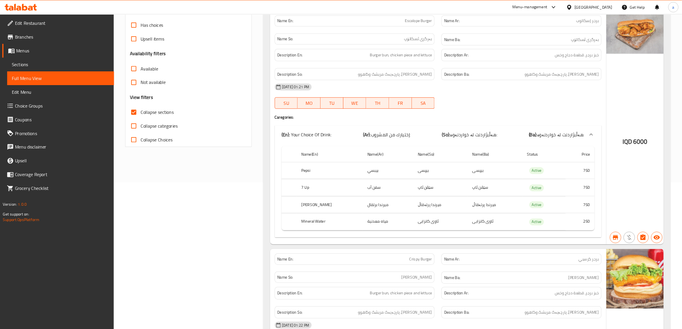
scroll to position [202, 0]
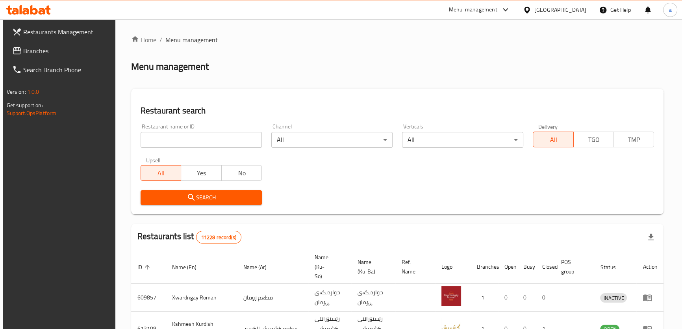
click at [91, 53] on span "Branches" at bounding box center [66, 50] width 87 height 9
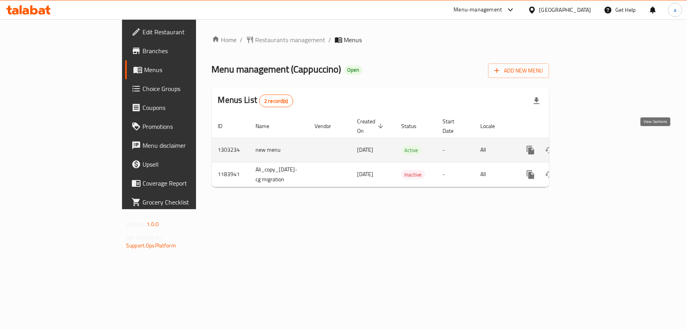
click at [597, 146] on link "enhanced table" at bounding box center [587, 150] width 19 height 19
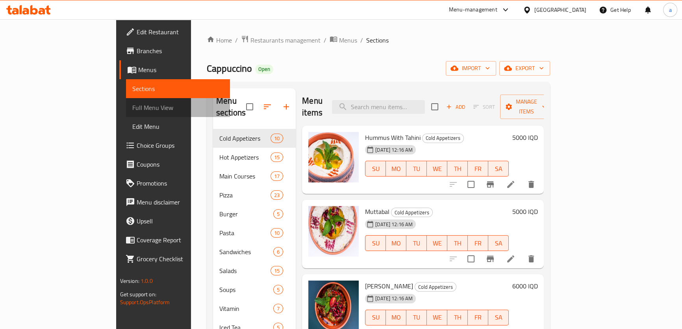
click at [132, 109] on span "Full Menu View" at bounding box center [177, 107] width 91 height 9
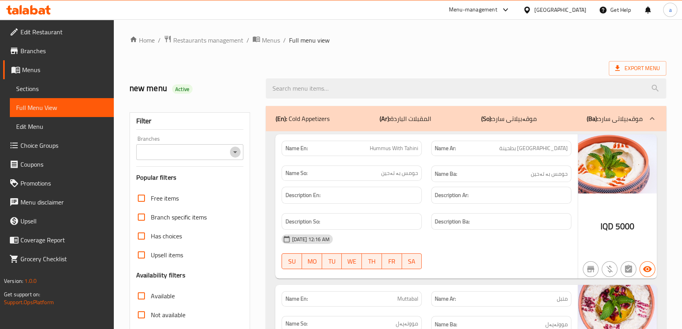
click at [239, 153] on icon "Open" at bounding box center [234, 151] width 9 height 9
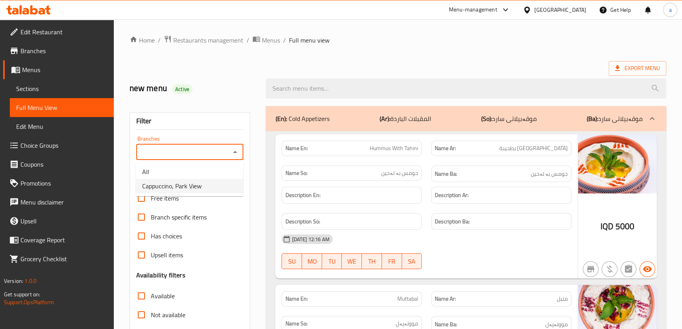
click at [222, 180] on li "Cappuccino, Park View" at bounding box center [189, 186] width 107 height 14
type input "Cappuccino, Park View"
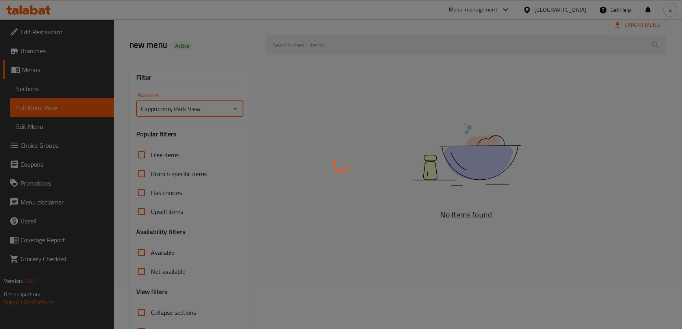
scroll to position [90, 0]
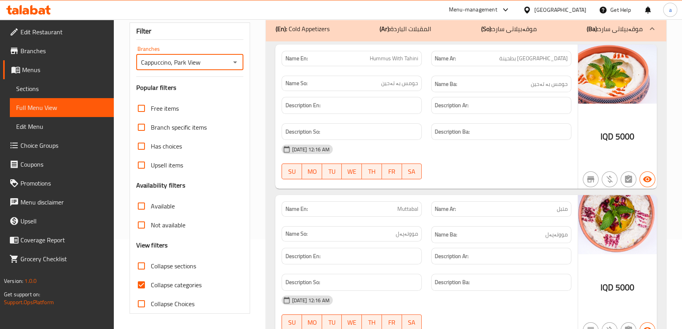
click at [34, 88] on span "Sections" at bounding box center [61, 88] width 91 height 9
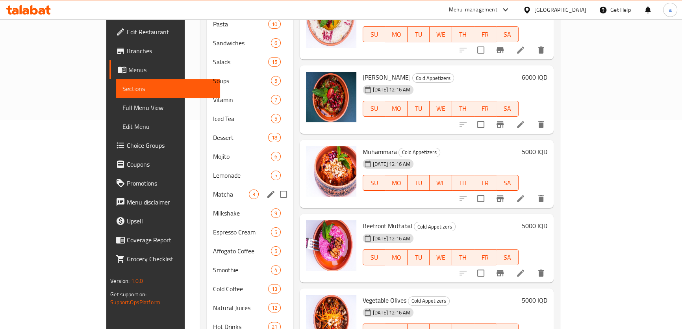
scroll to position [228, 0]
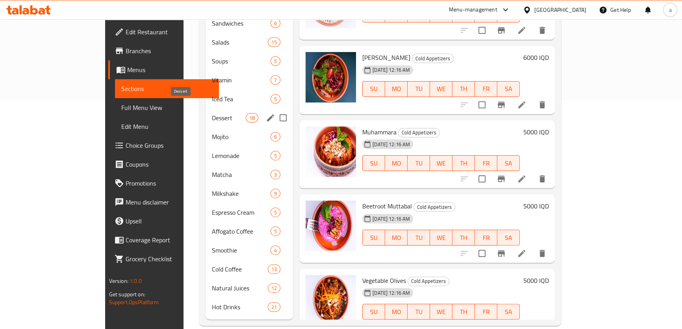
click at [212, 113] on span "Dessert" at bounding box center [228, 117] width 33 height 9
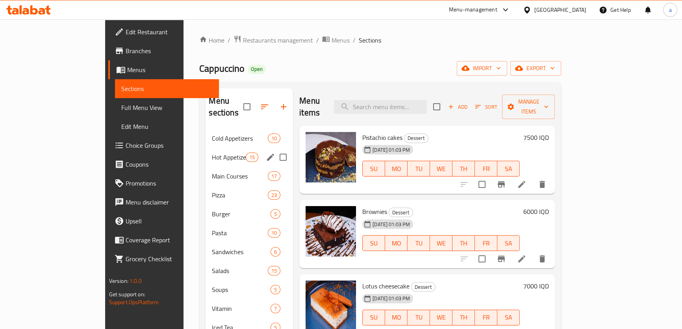
click at [212, 152] on span "Hot Appetizers" at bounding box center [228, 156] width 33 height 9
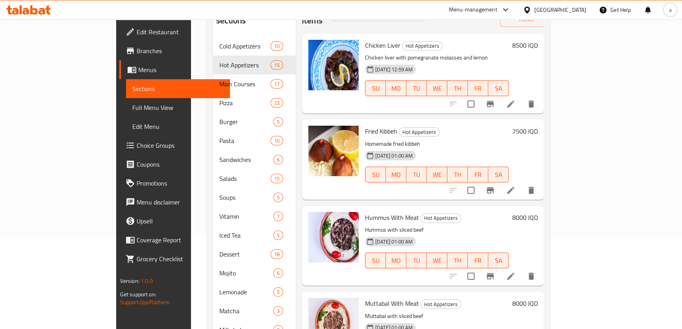
scroll to position [93, 0]
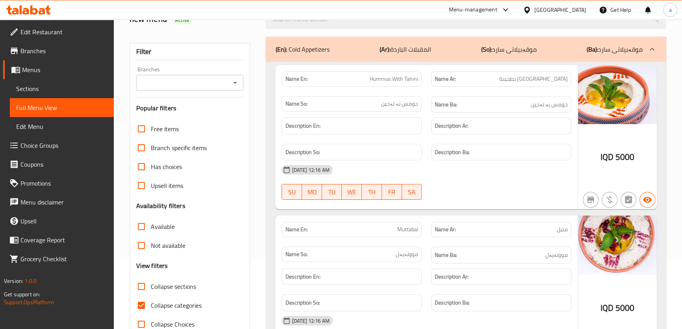
scroll to position [119, 0]
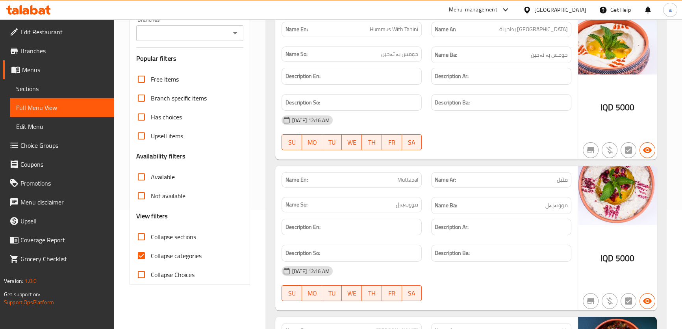
click at [152, 232] on span "Collapse sections" at bounding box center [173, 236] width 45 height 9
click at [151, 232] on input "Collapse sections" at bounding box center [141, 236] width 19 height 19
checkbox input "true"
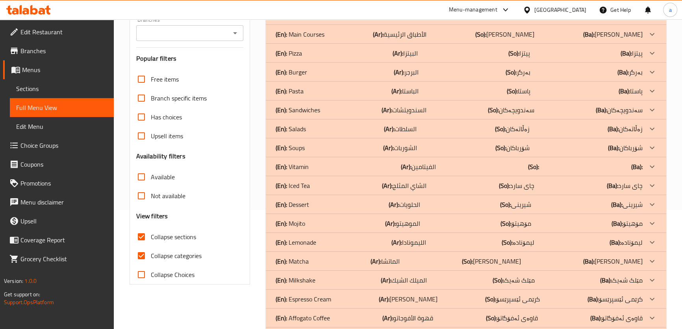
click at [141, 254] on input "Collapse categories" at bounding box center [141, 255] width 19 height 19
checkbox input "false"
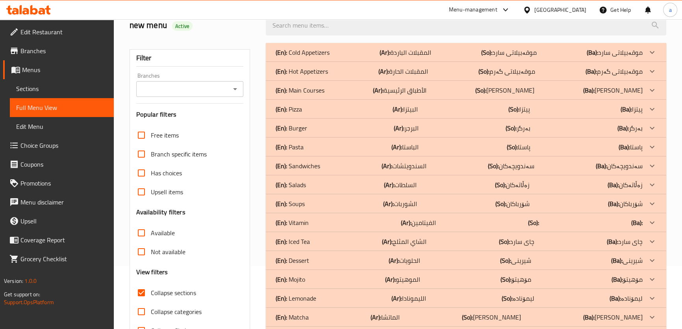
scroll to position [0, 0]
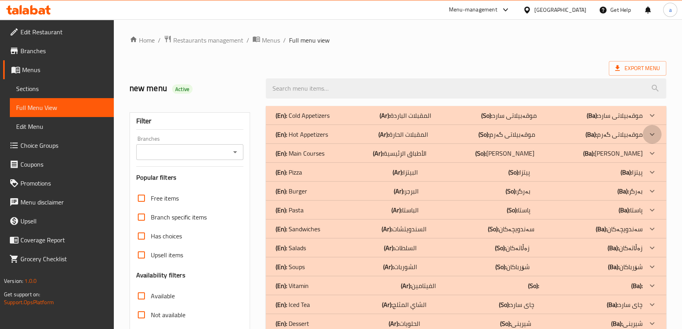
click at [647, 120] on icon at bounding box center [651, 115] width 9 height 9
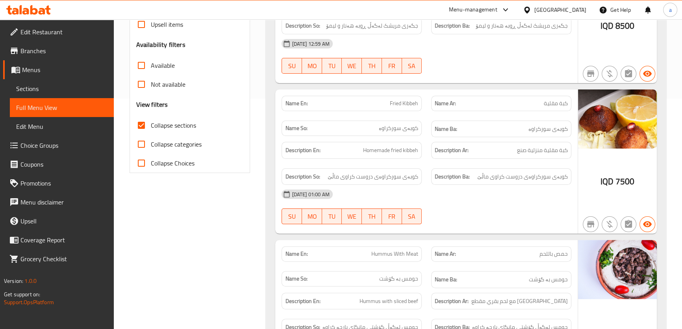
scroll to position [239, 0]
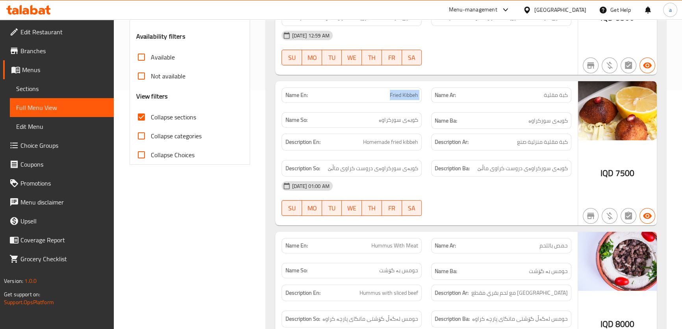
drag, startPoint x: 373, startPoint y: 93, endPoint x: 426, endPoint y: 102, distance: 54.3
click at [426, 102] on div "Name En: Fried Kibbeh Name Ar: كبة مقلية Name So: کوبەی سورکراوە Name Ba: کوبەی…" at bounding box center [426, 108] width 299 height 51
copy span "Fried Kibbeh"
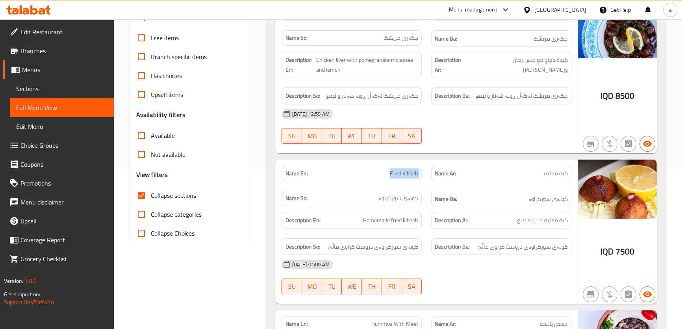
scroll to position [59, 0]
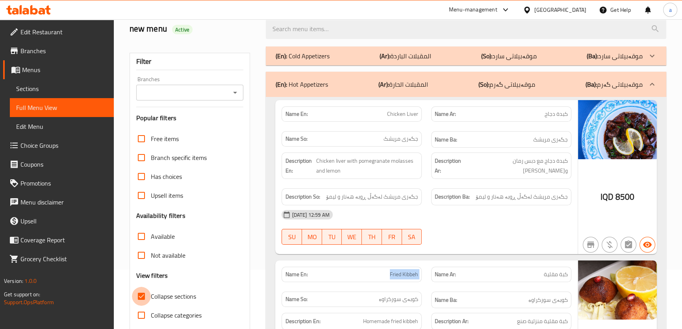
click at [146, 296] on input "Collapse sections" at bounding box center [141, 296] width 19 height 19
checkbox input "false"
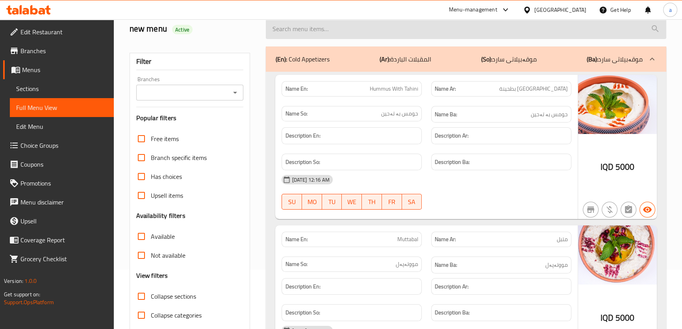
click at [396, 33] on input "search" at bounding box center [466, 29] width 400 height 20
paste input "Fried Kibbeh"
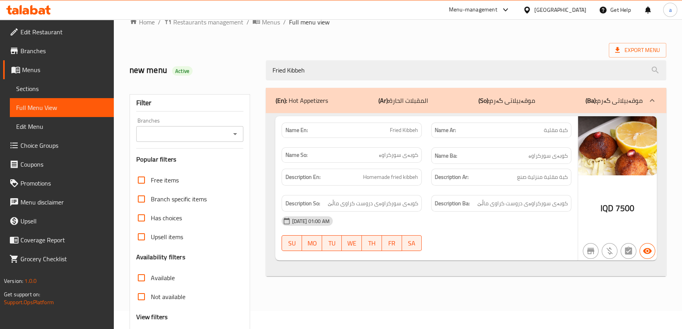
scroll to position [0, 0]
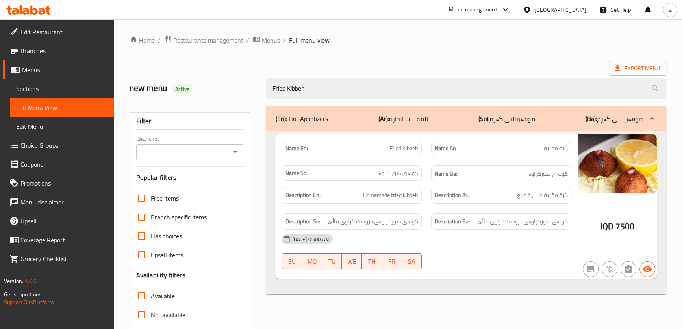
click at [233, 154] on icon "Open" at bounding box center [234, 151] width 9 height 9
type input "Fried Kibbeh"
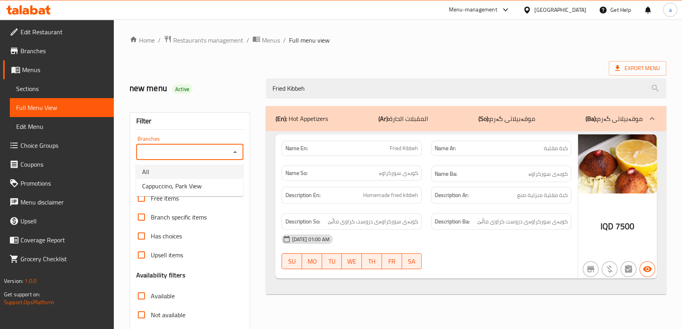
click at [228, 177] on li "All" at bounding box center [189, 172] width 107 height 14
click at [230, 153] on button "Open" at bounding box center [235, 151] width 11 height 11
click at [224, 184] on li "Cappuccino, Park View" at bounding box center [189, 186] width 107 height 14
type input "Cappuccino, Park View"
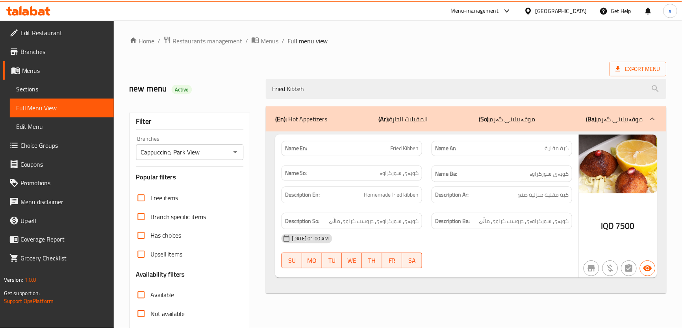
scroll to position [90, 0]
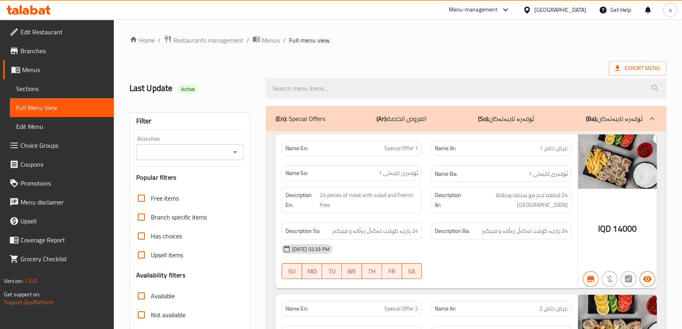
click at [235, 153] on icon "Open" at bounding box center [235, 152] width 4 height 2
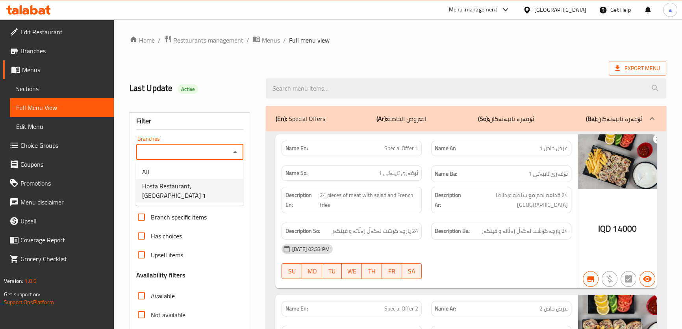
click at [217, 188] on li "Hosta Restaurant, Minara 1" at bounding box center [189, 191] width 107 height 24
type input "Hosta Restaurant, Minara 1"
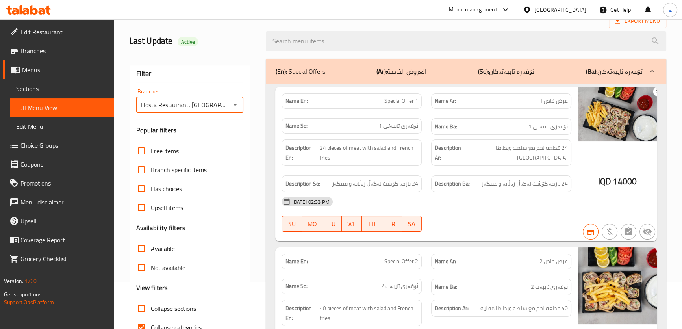
scroll to position [119, 0]
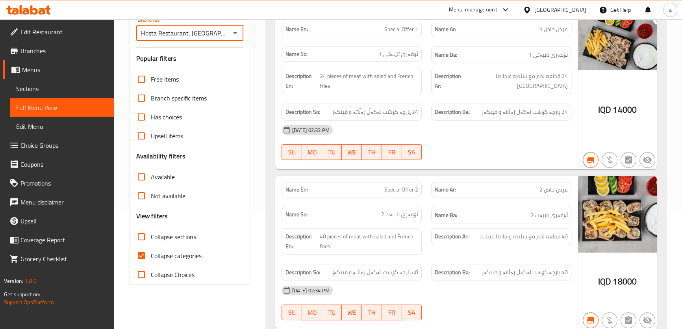
click at [147, 248] on input "Collapse categories" at bounding box center [141, 255] width 19 height 19
checkbox input "false"
click at [145, 233] on input "Collapse sections" at bounding box center [141, 236] width 19 height 19
checkbox input "true"
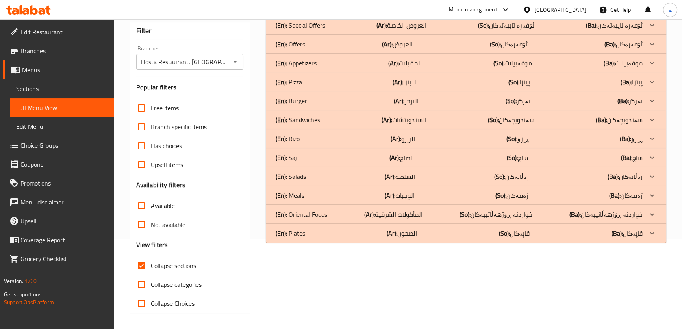
scroll to position [90, 0]
click at [651, 35] on div at bounding box center [652, 25] width 19 height 19
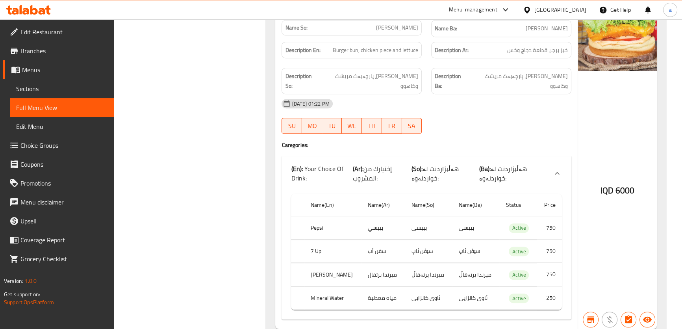
scroll to position [441, 0]
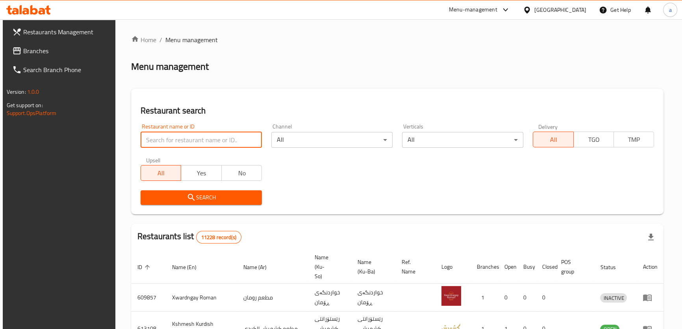
click at [221, 138] on input "search" at bounding box center [201, 140] width 121 height 16
click at [86, 59] on link "Branches" at bounding box center [61, 50] width 111 height 19
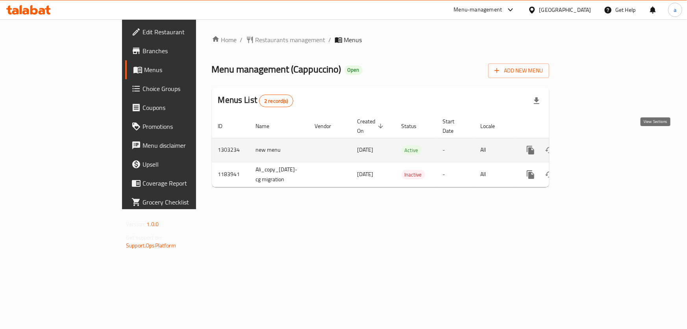
click at [597, 141] on link "enhanced table" at bounding box center [587, 150] width 19 height 19
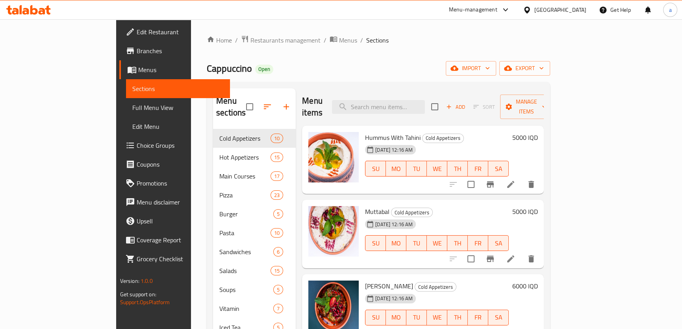
click at [132, 111] on span "Full Menu View" at bounding box center [177, 107] width 91 height 9
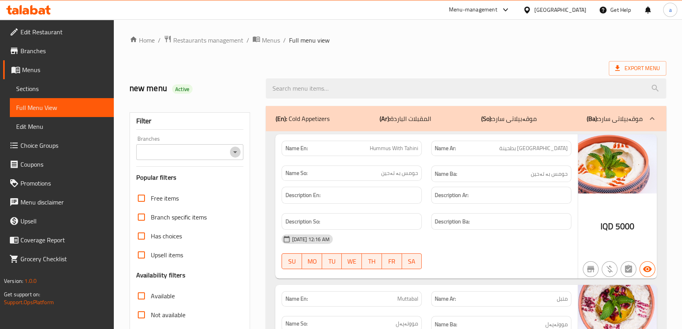
click at [237, 152] on icon "Open" at bounding box center [234, 151] width 9 height 9
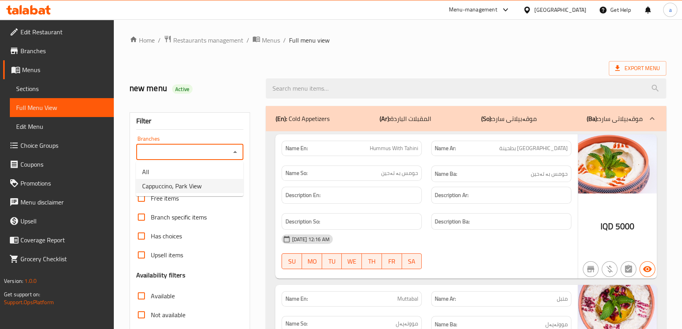
click at [236, 183] on li "Cappuccino, Park View" at bounding box center [189, 186] width 107 height 14
type input "Cappuccino, Park View"
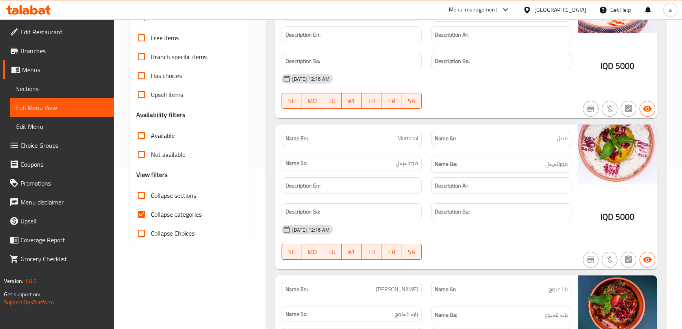
scroll to position [179, 0]
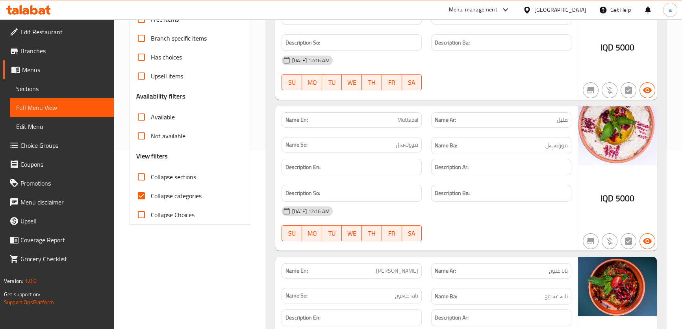
drag, startPoint x: 164, startPoint y: 199, endPoint x: 168, endPoint y: 180, distance: 19.7
click at [163, 199] on span "Collapse categories" at bounding box center [176, 195] width 51 height 9
click at [151, 199] on input "Collapse categories" at bounding box center [141, 195] width 19 height 19
checkbox input "false"
click at [169, 172] on span "Collapse sections" at bounding box center [173, 176] width 45 height 9
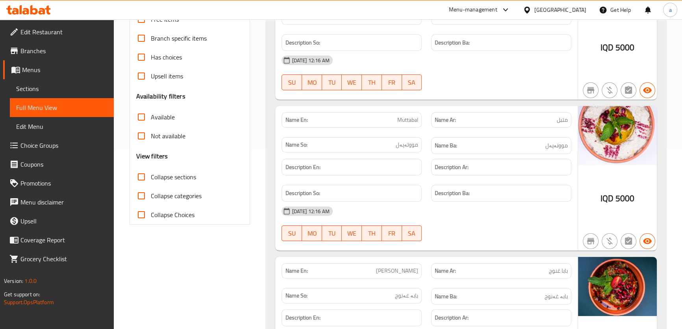
click at [151, 170] on input "Collapse sections" at bounding box center [141, 176] width 19 height 19
checkbox input "true"
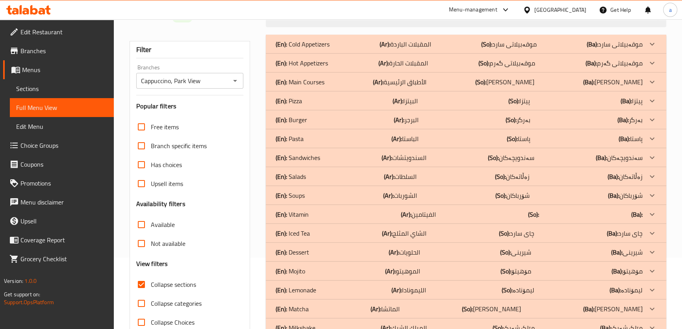
scroll to position [0, 0]
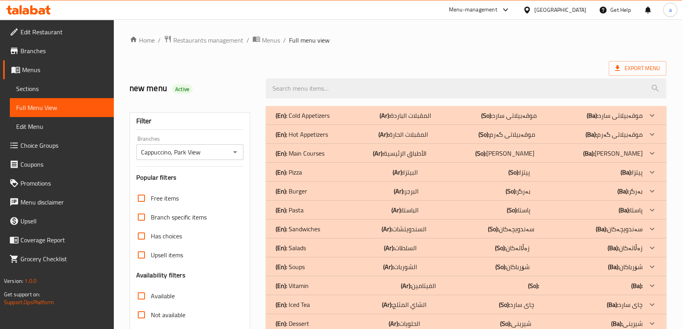
click at [634, 120] on p "(Ba): موقەبیلاتی گەرم" at bounding box center [615, 115] width 56 height 9
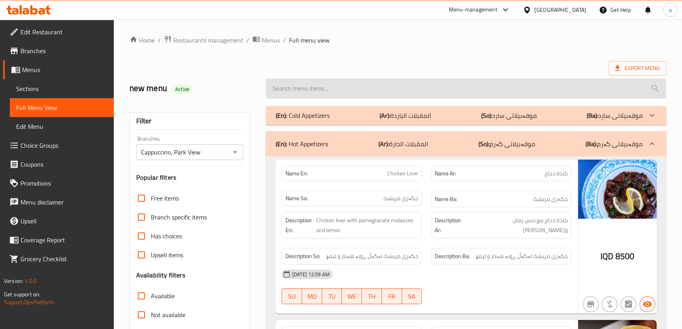
click at [513, 93] on input "search" at bounding box center [466, 88] width 400 height 20
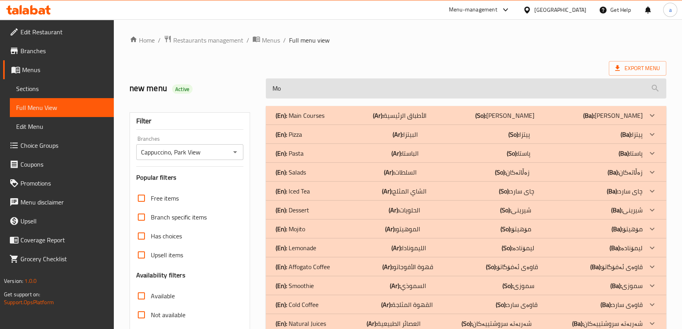
type input "M"
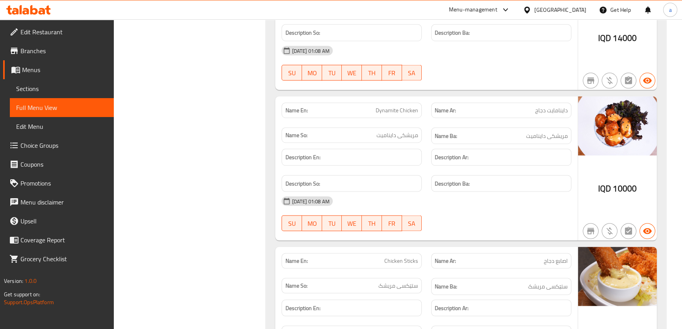
scroll to position [2028, 0]
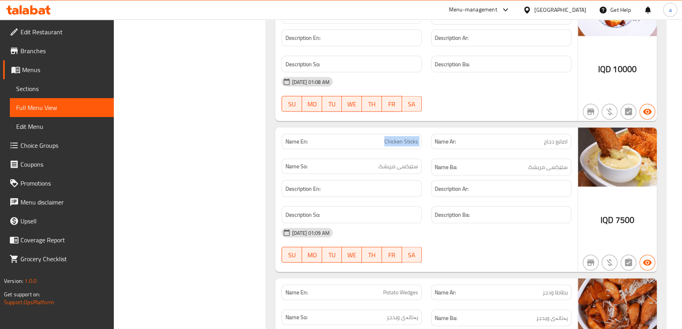
drag, startPoint x: 384, startPoint y: 126, endPoint x: 435, endPoint y: 126, distance: 51.2
click at [435, 129] on div "Name En: Chicken Sticks Name Ar: اصابع دجاج Name So: ستێکسی مریشک Name Ba: ستێک…" at bounding box center [426, 154] width 299 height 51
copy span "Chicken Sticks"
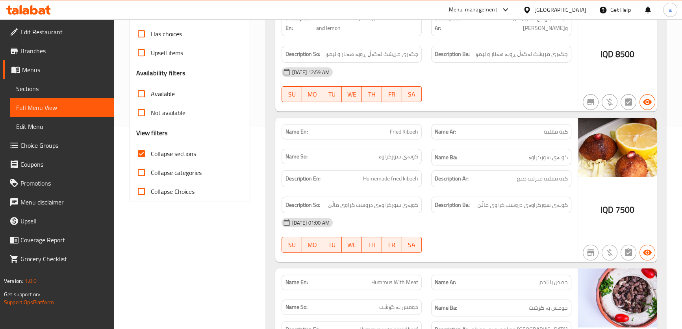
scroll to position [198, 0]
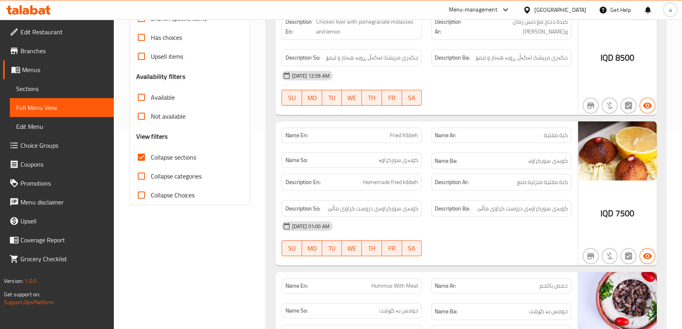
click at [138, 152] on input "Collapse sections" at bounding box center [141, 157] width 19 height 19
checkbox input "false"
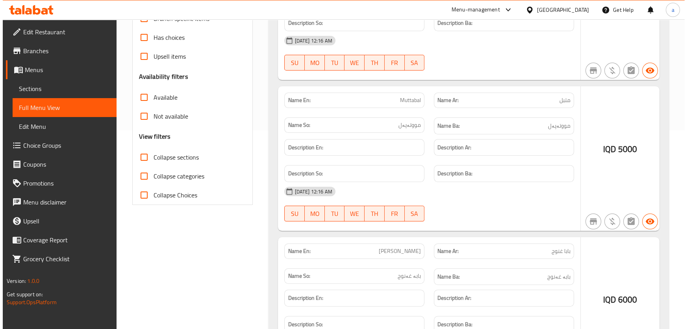
scroll to position [0, 0]
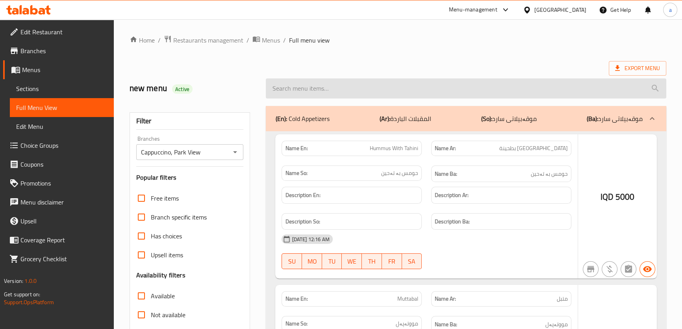
click at [411, 96] on input "search" at bounding box center [466, 88] width 400 height 20
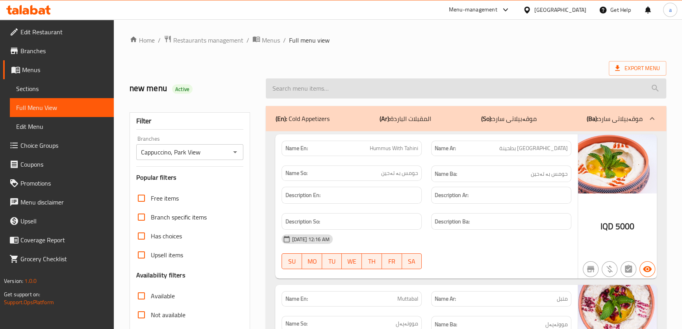
paste input "Chicken Sticks"
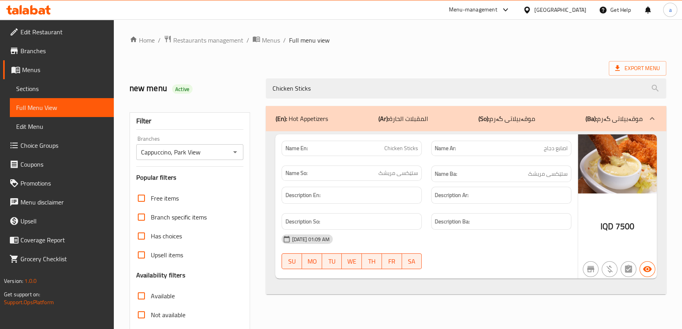
type input "Chicken Sticks"
